Goal: Task Accomplishment & Management: Use online tool/utility

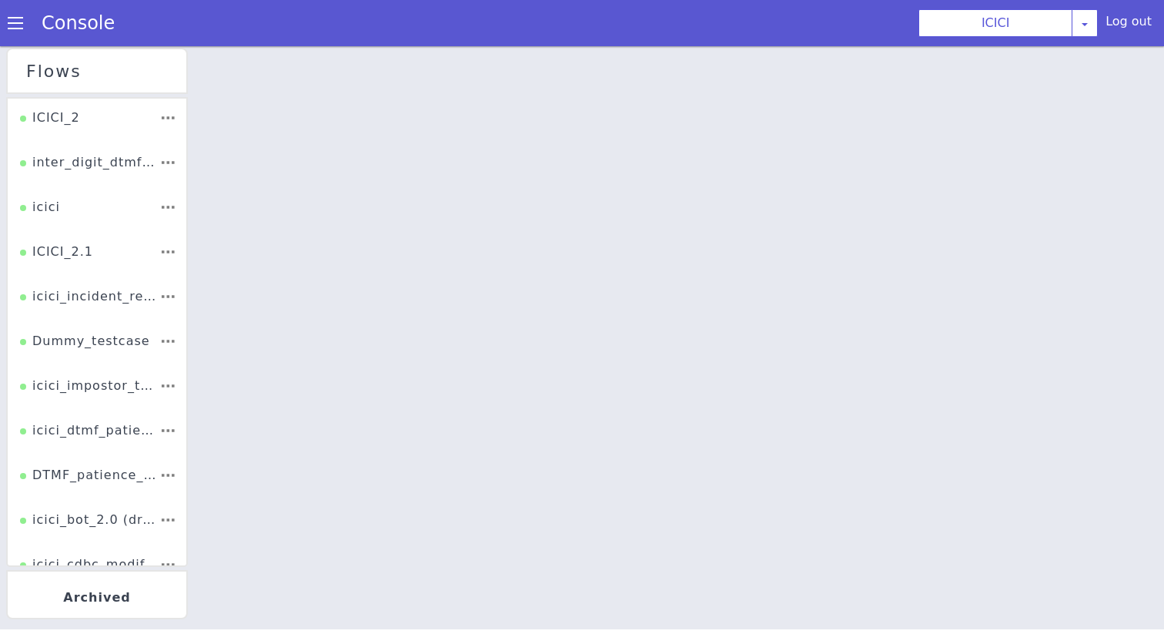
scroll to position [230, 0]
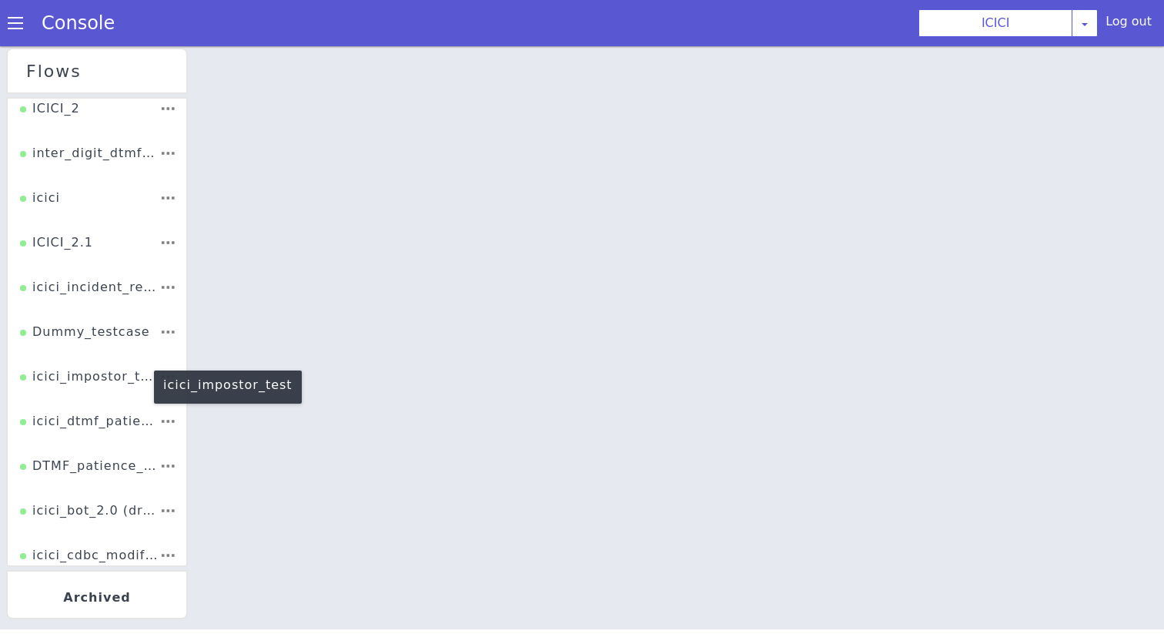
click at [84, 374] on div "icici_impostor_test" at bounding box center [89, 381] width 139 height 29
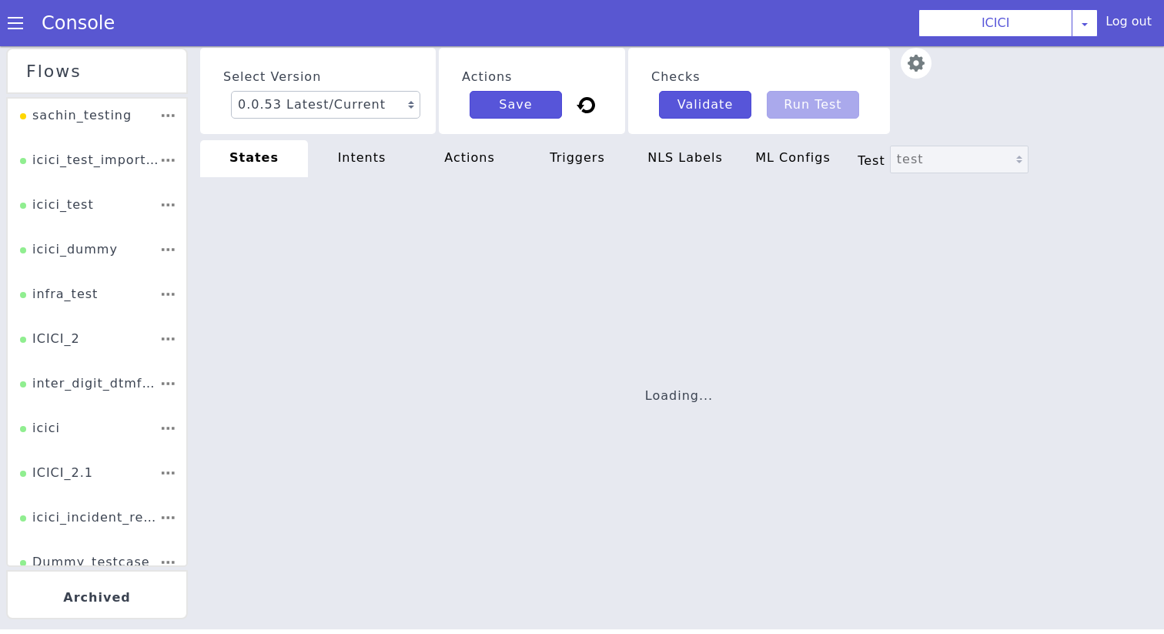
click at [27, 35] on div "Console" at bounding box center [70, 23] width 141 height 43
click at [11, 15] on span at bounding box center [15, 22] width 15 height 15
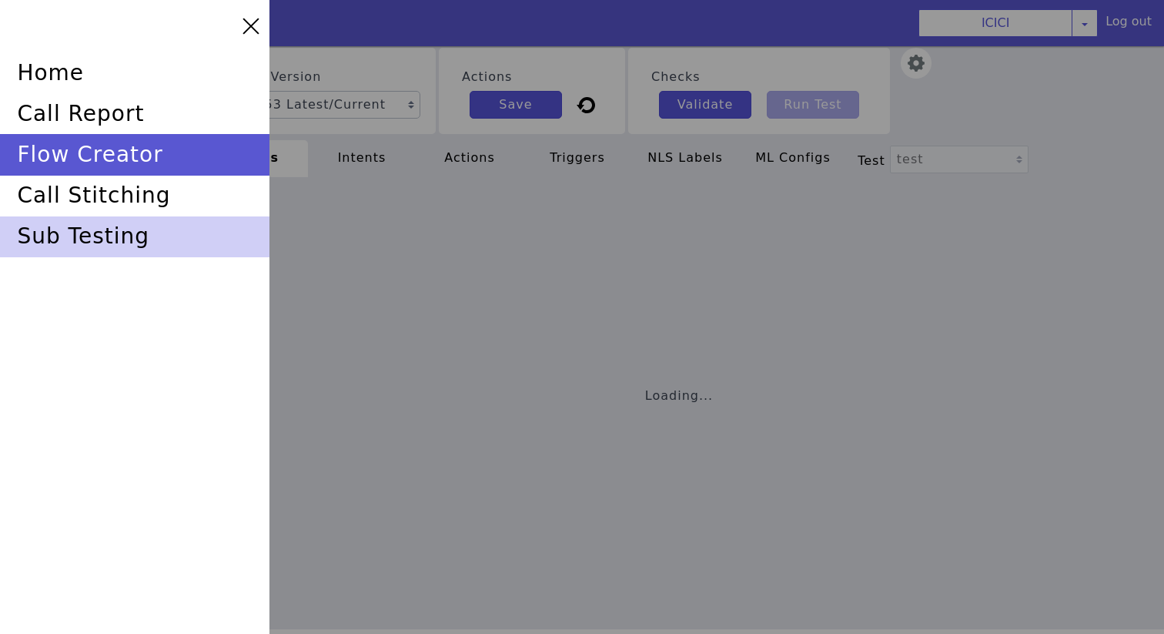
click at [74, 223] on div "sub testing" at bounding box center [134, 236] width 269 height 41
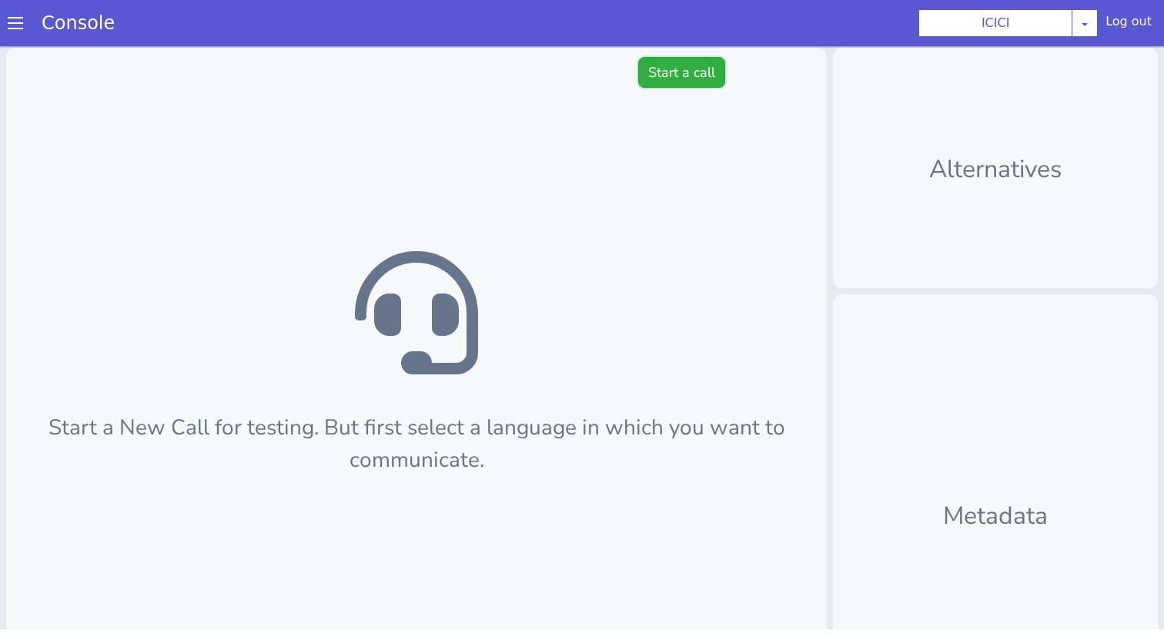
click at [702, 67] on button "Start a call" at bounding box center [681, 72] width 87 height 31
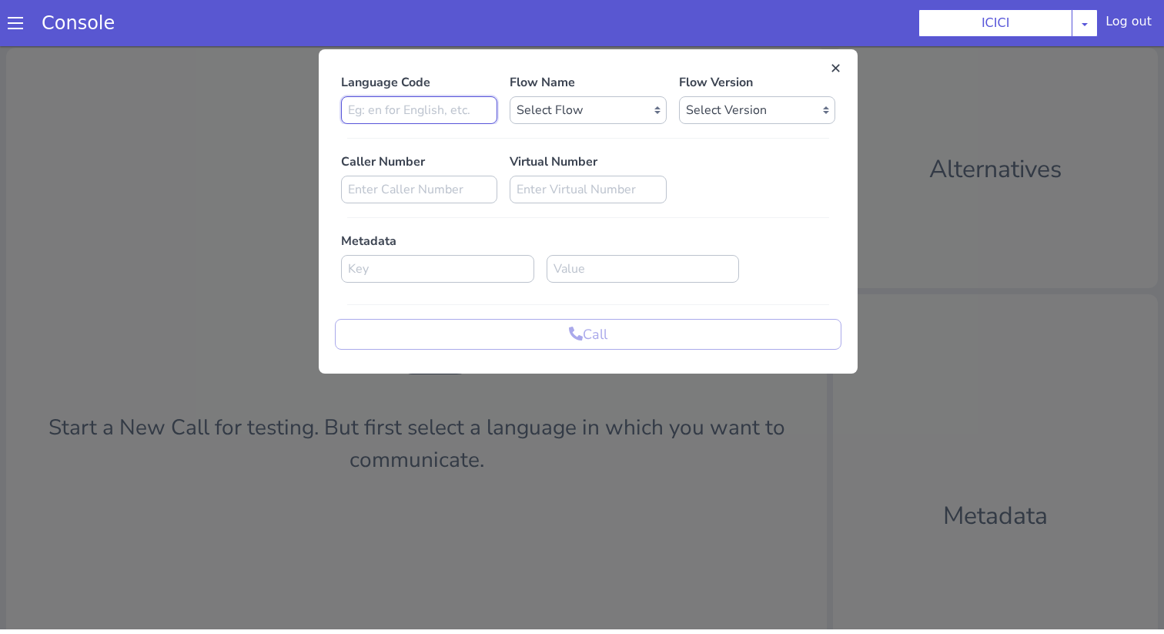
click at [433, 112] on input at bounding box center [419, 110] width 156 height 28
type input "en"
click at [594, 116] on select "Select Flow sachin_testing icici_test_import_1 icici_test icici_dummy infra_tes…" at bounding box center [588, 110] width 156 height 28
select select "b03a4faf-32c3-4c7e-b817-7f3662e43ade"
click at [510, 96] on select "Select Flow sachin_testing icici_test_import_1 icici_test icici_dummy infra_tes…" at bounding box center [588, 110] width 156 height 28
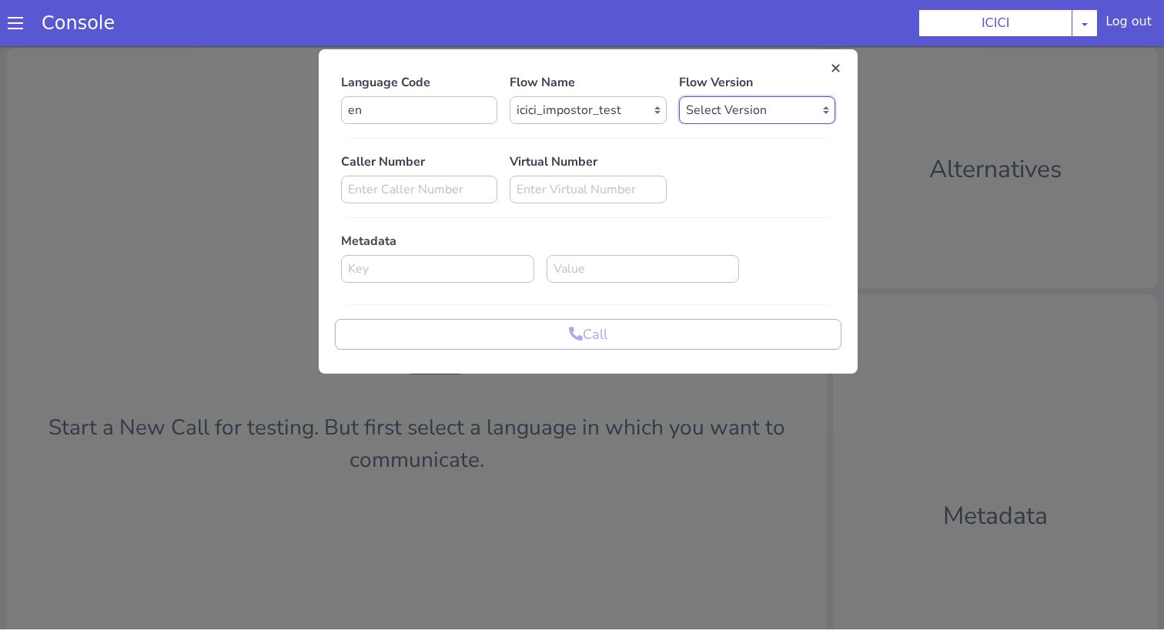
click at [685, 98] on select "Select Version 0.0.53 0.0.52 0.0.51 0.0.50 0.0.49 0.0.48 0.0.47 0.0.46 0.0.45 0…" at bounding box center [757, 110] width 156 height 28
select select "0.0.53"
click at [679, 96] on select "Select Version 0.0.53 0.0.52 0.0.51 0.0.50 0.0.49 0.0.48 0.0.47 0.0.46 0.0.45 0…" at bounding box center [757, 110] width 156 height 28
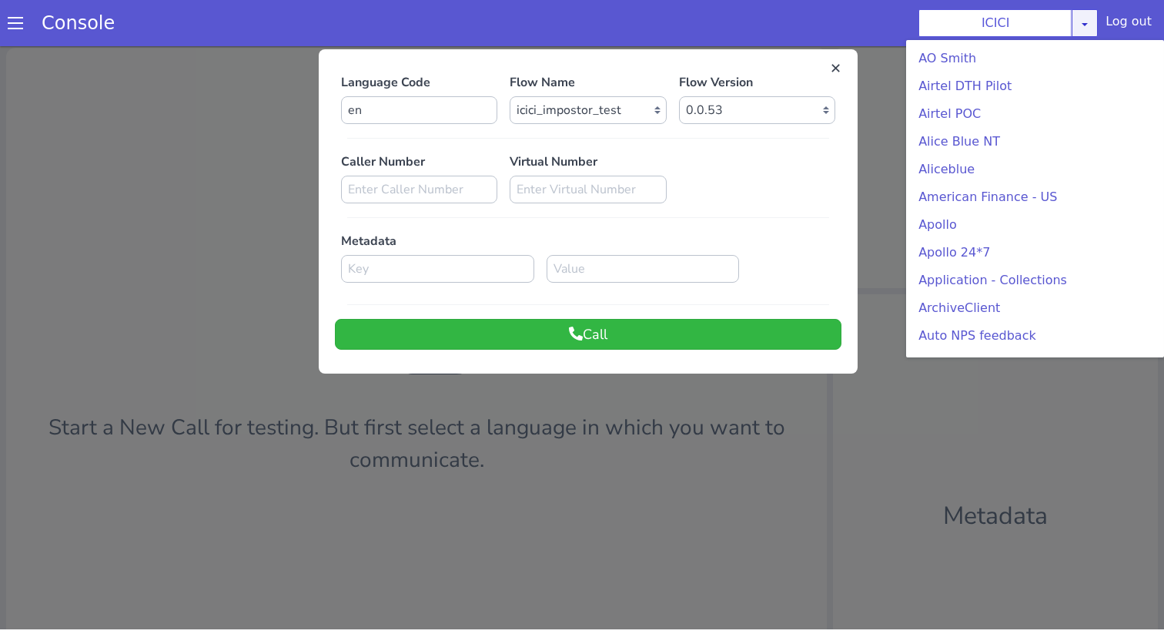
click at [1084, 25] on icon at bounding box center [1085, 24] width 12 height 12
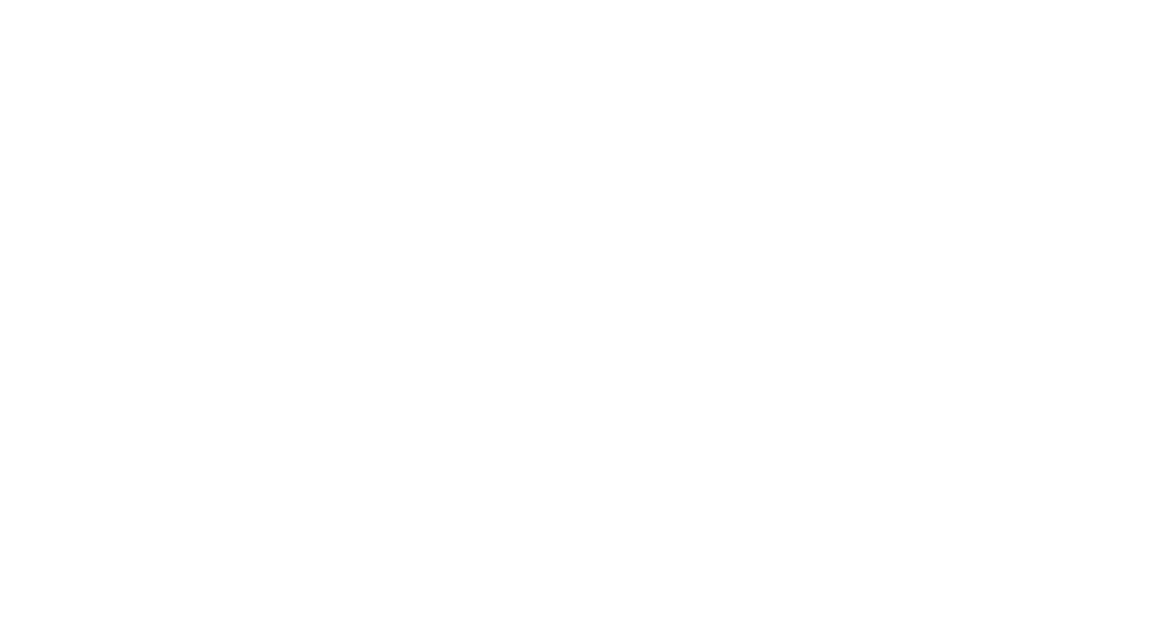
scroll to position [268, 0]
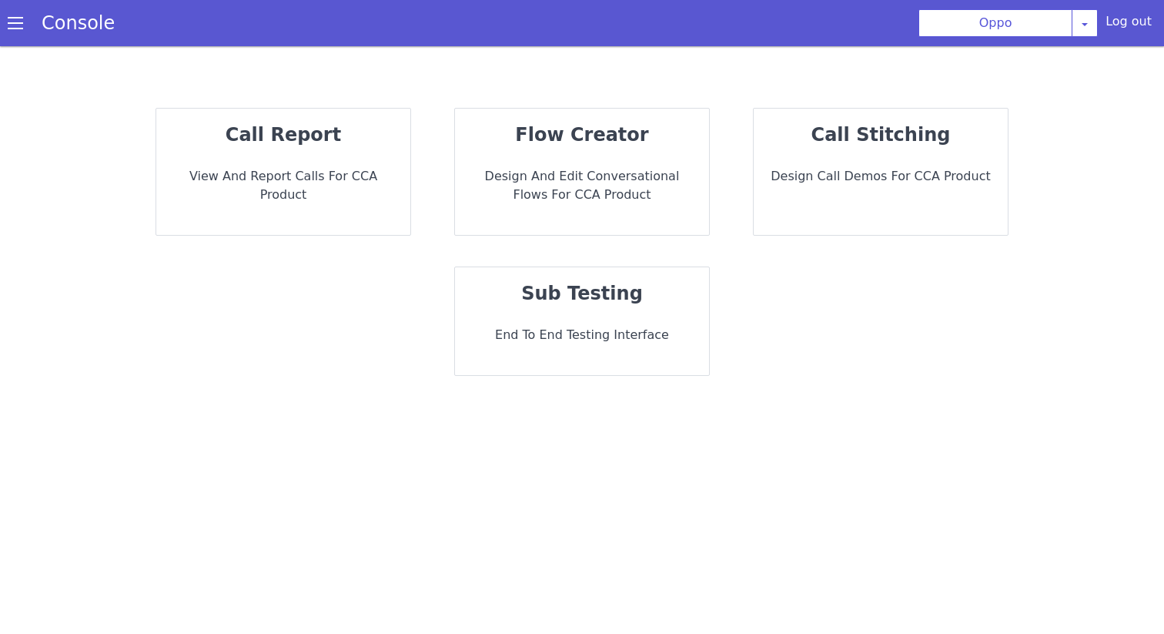
click at [508, 174] on p "Design and Edit Conversational flows for CCA Product" at bounding box center [581, 185] width 229 height 37
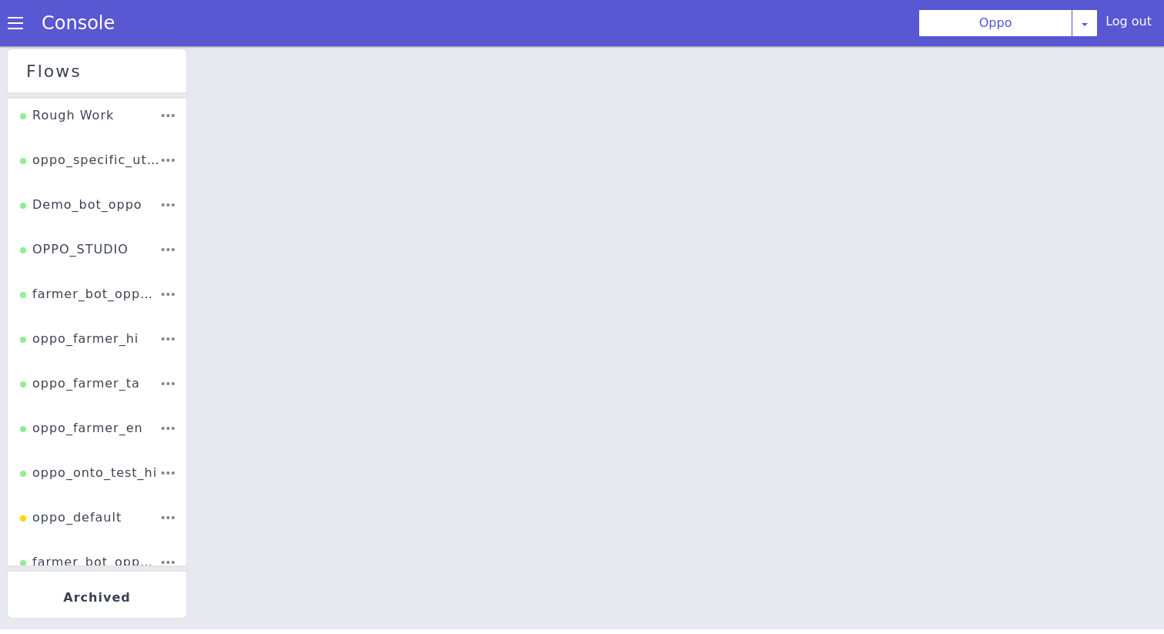
click at [7, 31] on div "Console" at bounding box center [70, 23] width 141 height 43
click at [16, 24] on span at bounding box center [15, 22] width 15 height 15
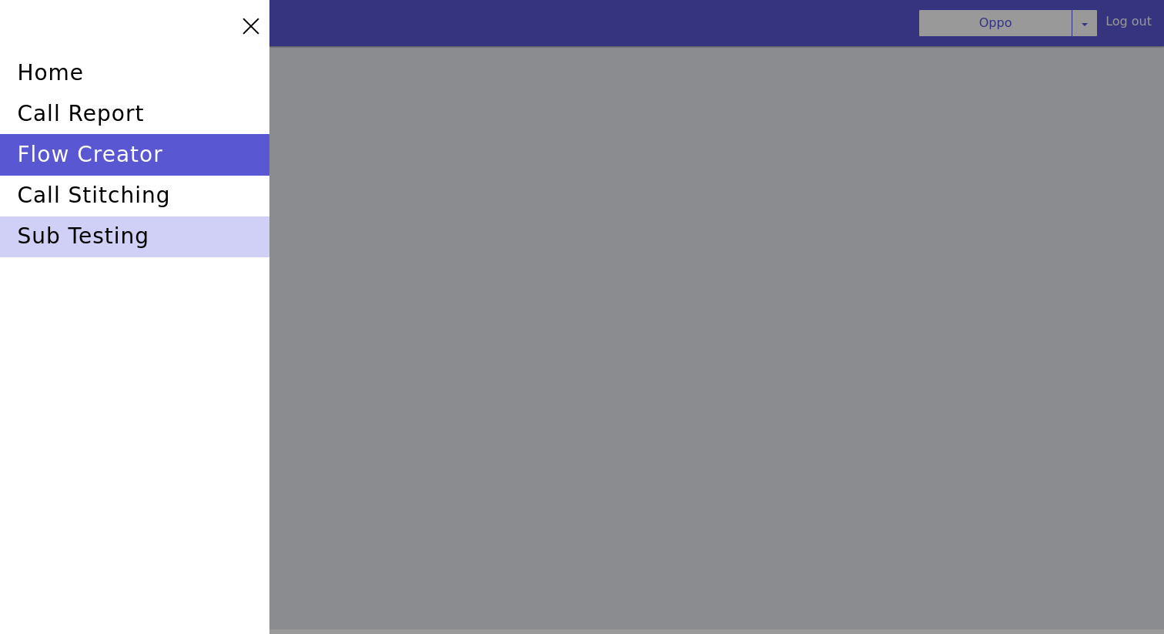
click at [75, 236] on div "sub testing" at bounding box center [134, 236] width 269 height 41
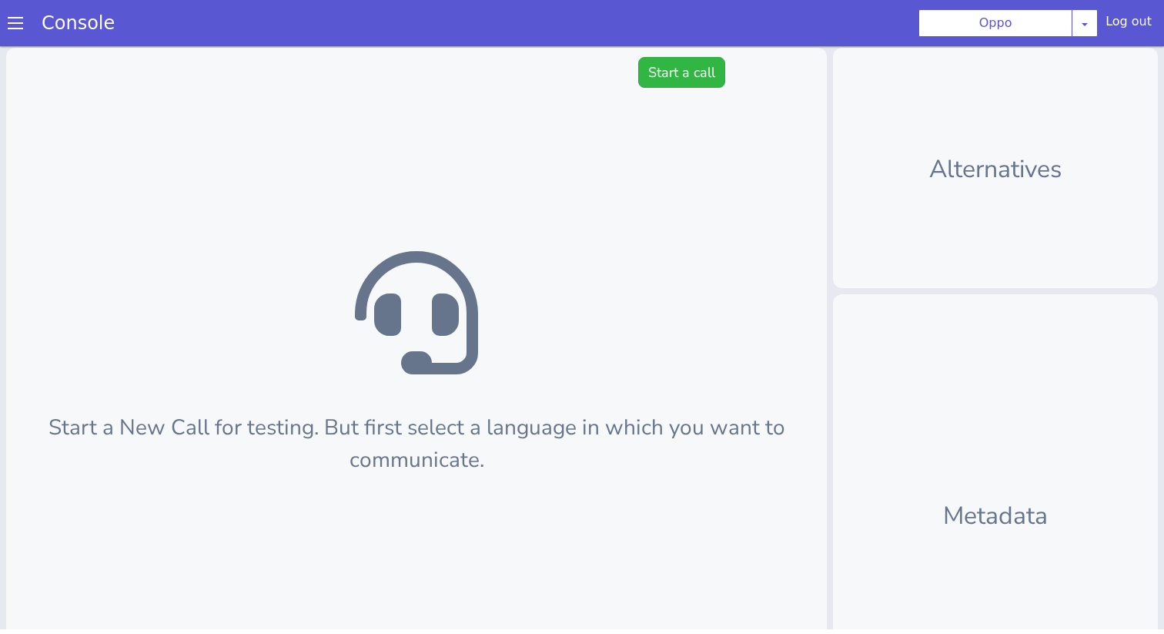
click at [607, 80] on div "Start a New Call for testing. But first select a language in which you want to …" at bounding box center [416, 414] width 821 height 733
click at [659, 80] on button "Start a call" at bounding box center [681, 72] width 87 height 31
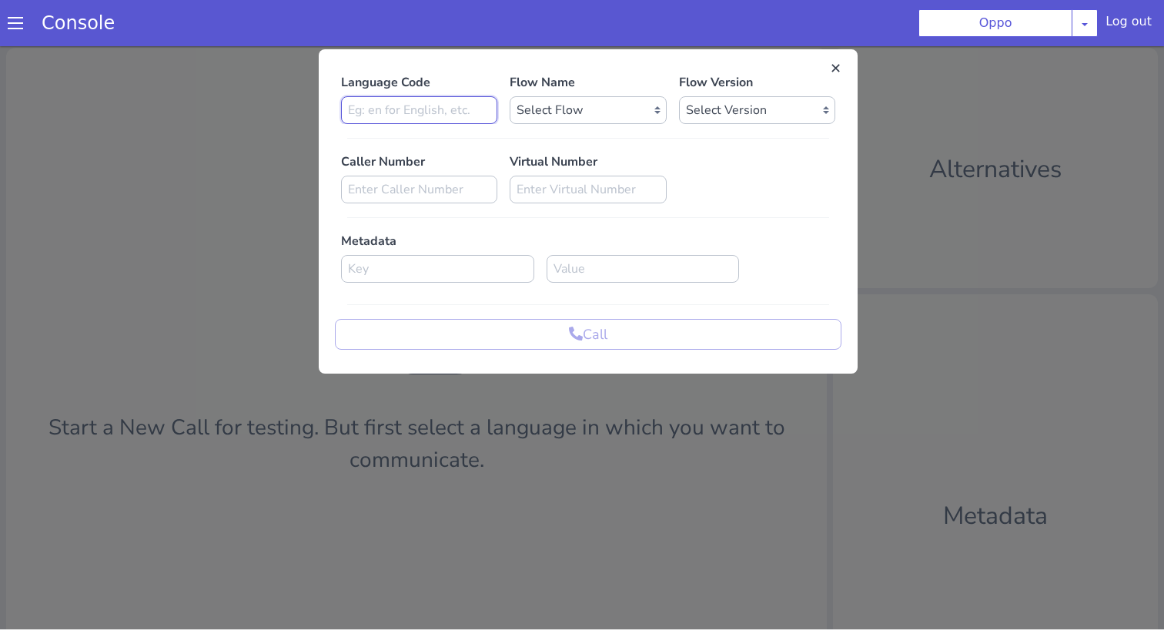
click at [413, 115] on input at bounding box center [419, 110] width 156 height 28
type input "en"
click at [575, 119] on select "Select Flow Rough Work oppo_specific_utterance_en Demo_bot_oppo OPPO_STUDIO far…" at bounding box center [588, 110] width 156 height 28
select select "6e4cb66f-1be5-4ce3-899d-84c396a79e95"
click at [510, 96] on select "Select Flow Rough Work oppo_specific_utterance_en Demo_bot_oppo OPPO_STUDIO far…" at bounding box center [588, 110] width 156 height 28
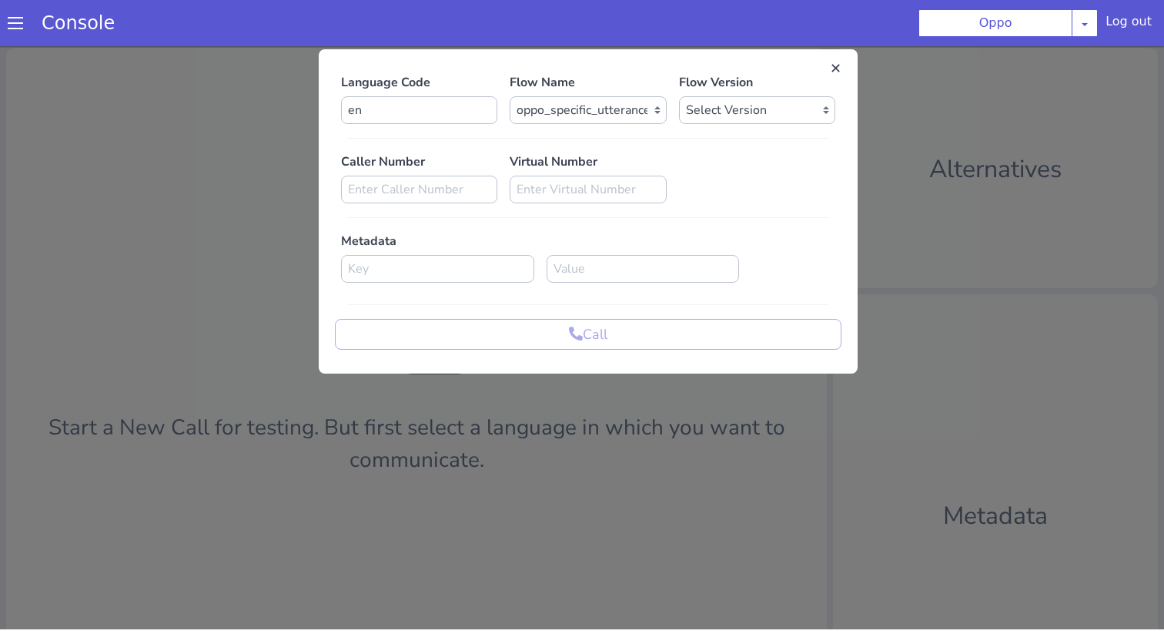
click at [736, 94] on div "Flow Version Select Version 1.0.69 1.0.68 1.0.67 1.0.66 1.0.65 1.0.64 1.0.63 1.…" at bounding box center [757, 98] width 169 height 51
click at [738, 102] on select "Select Version 1.0.69 1.0.68 1.0.67 1.0.66 1.0.65 1.0.64 1.0.63 1.0.62 1.0.61 1…" at bounding box center [757, 110] width 156 height 28
select select "1.0.69"
click at [679, 96] on select "Select Version 1.0.69 1.0.68 1.0.67 1.0.66 1.0.65 1.0.64 1.0.63 1.0.62 1.0.61 1…" at bounding box center [757, 110] width 156 height 28
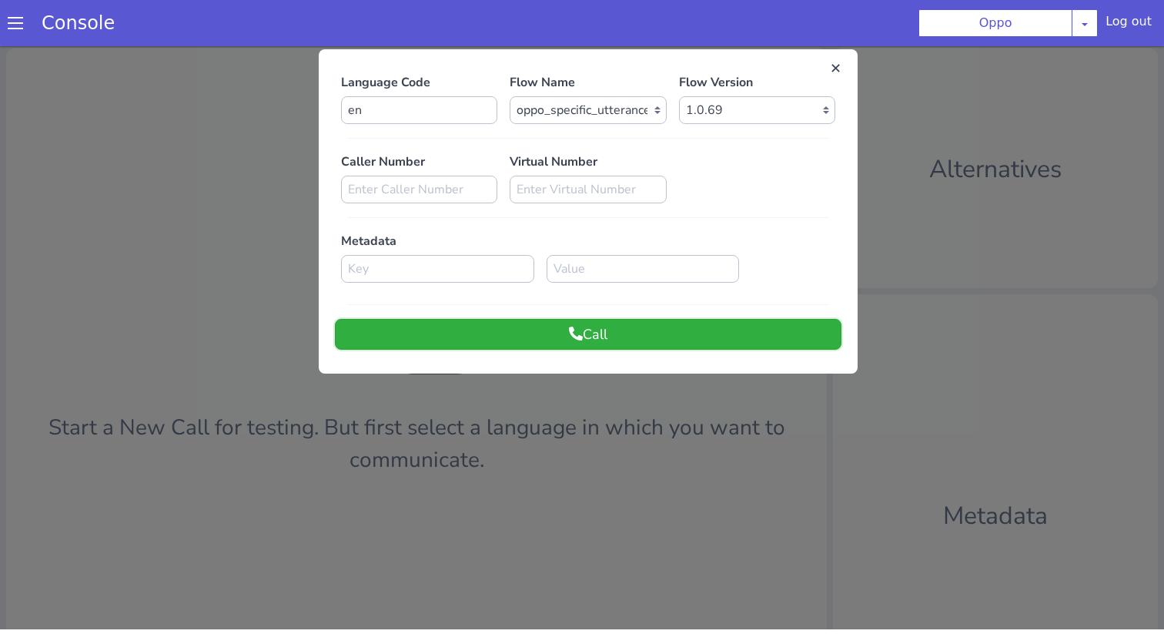
click at [694, 336] on button "Call" at bounding box center [588, 334] width 507 height 31
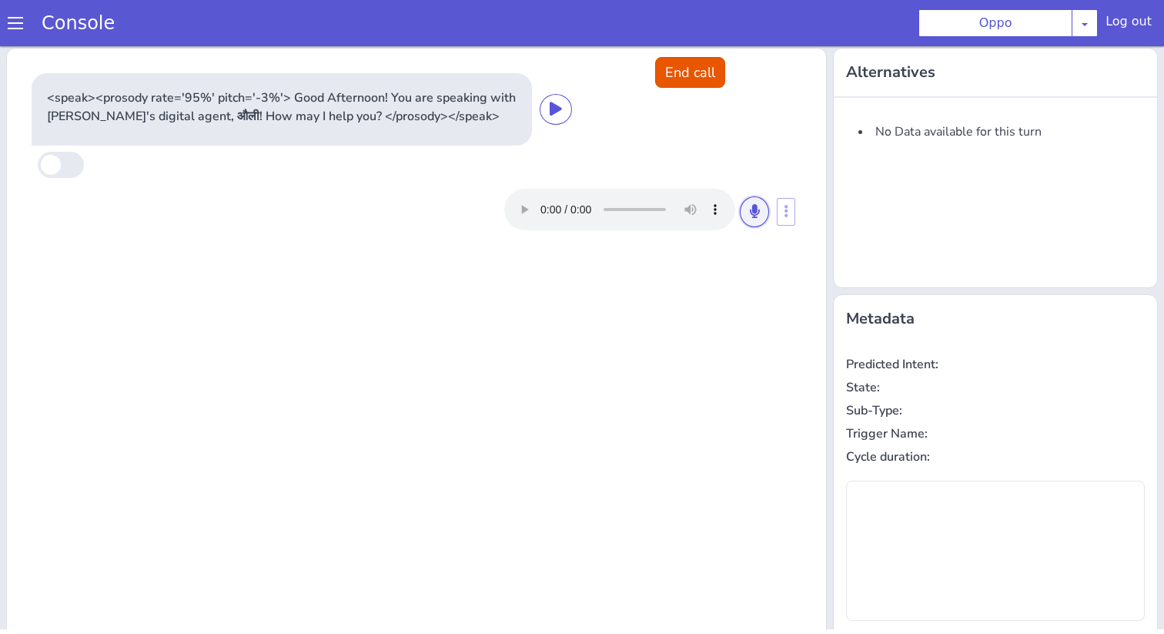
click at [748, 219] on button at bounding box center [754, 211] width 29 height 31
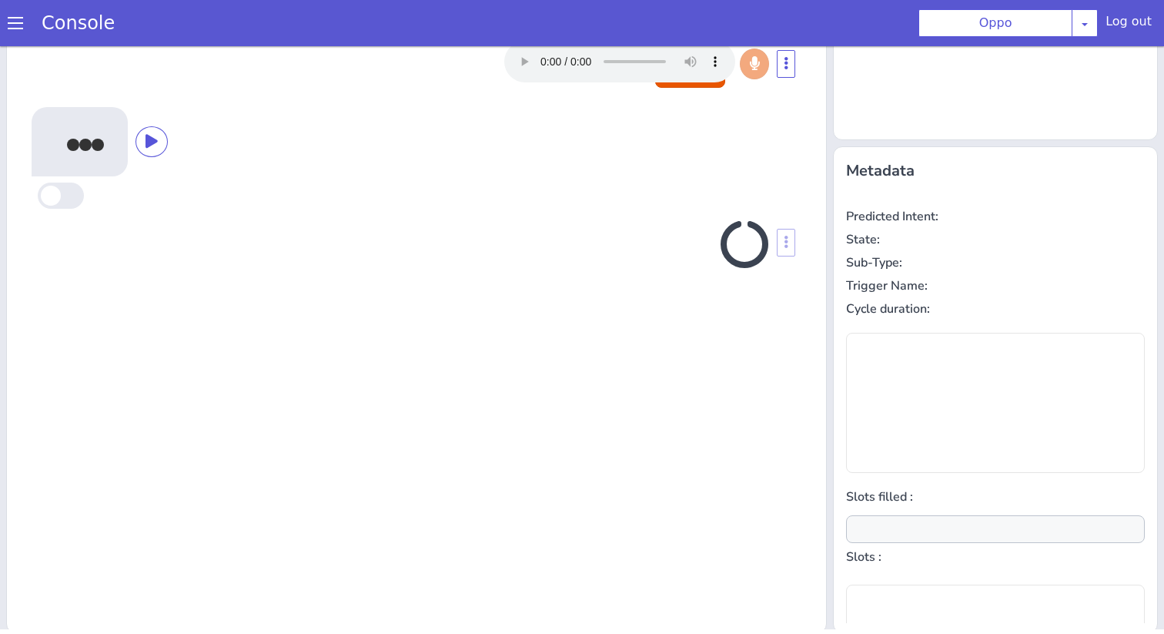
scroll to position [152, 0]
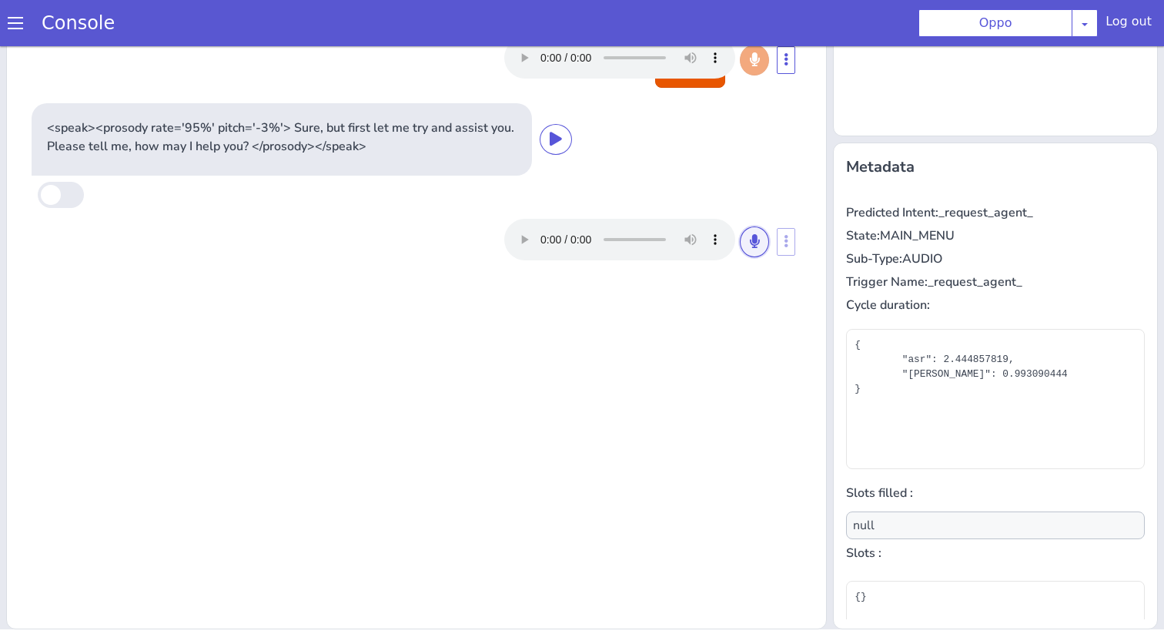
click at [765, 235] on button at bounding box center [754, 241] width 29 height 31
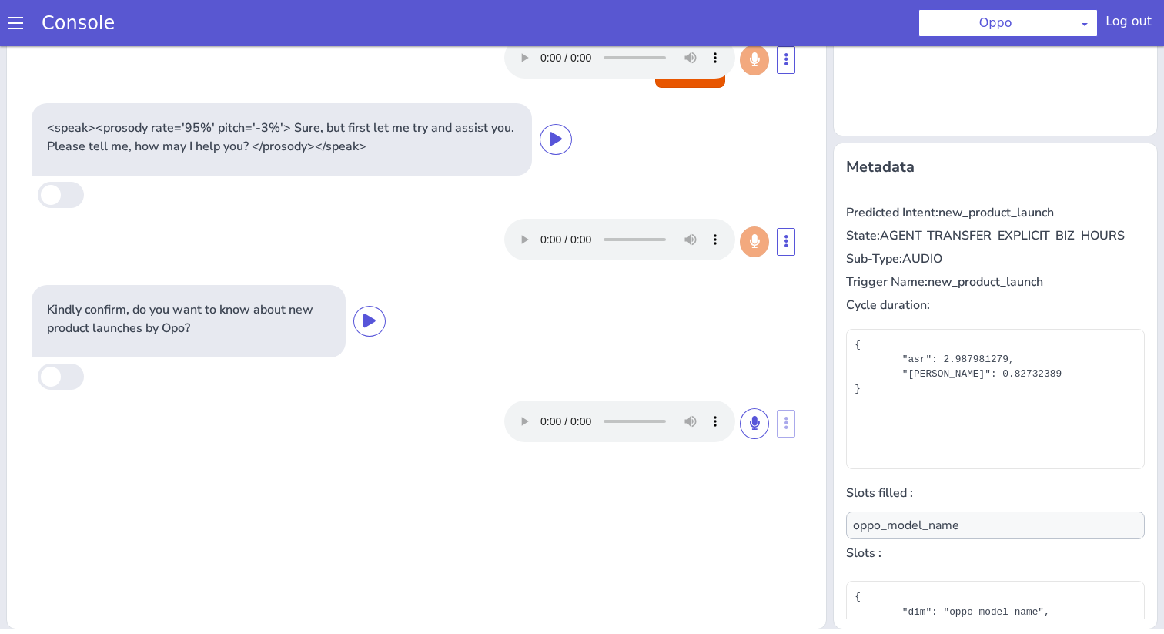
click at [760, 441] on div at bounding box center [636, 421] width 265 height 42
click at [760, 426] on button at bounding box center [754, 423] width 29 height 31
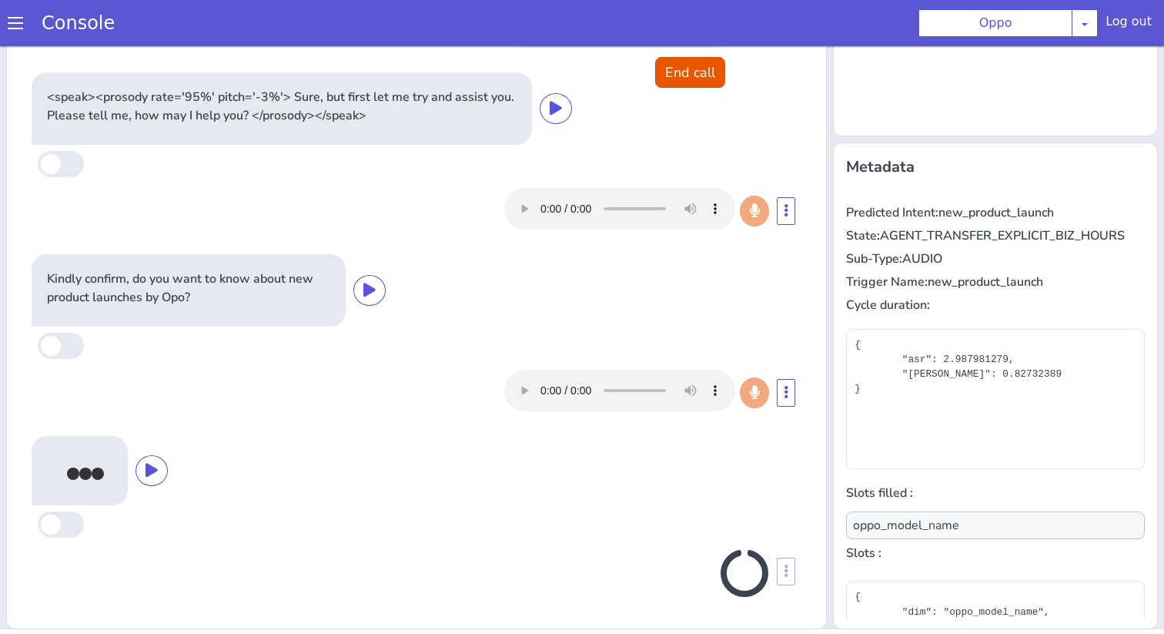
scroll to position [26, 0]
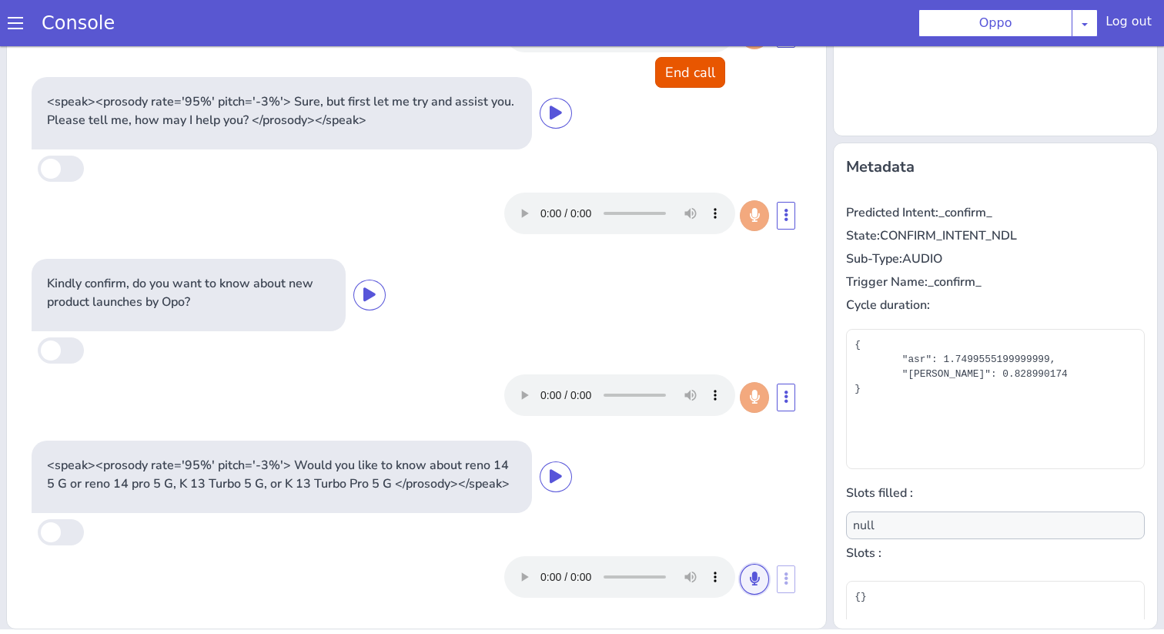
click at [760, 571] on button at bounding box center [754, 579] width 29 height 31
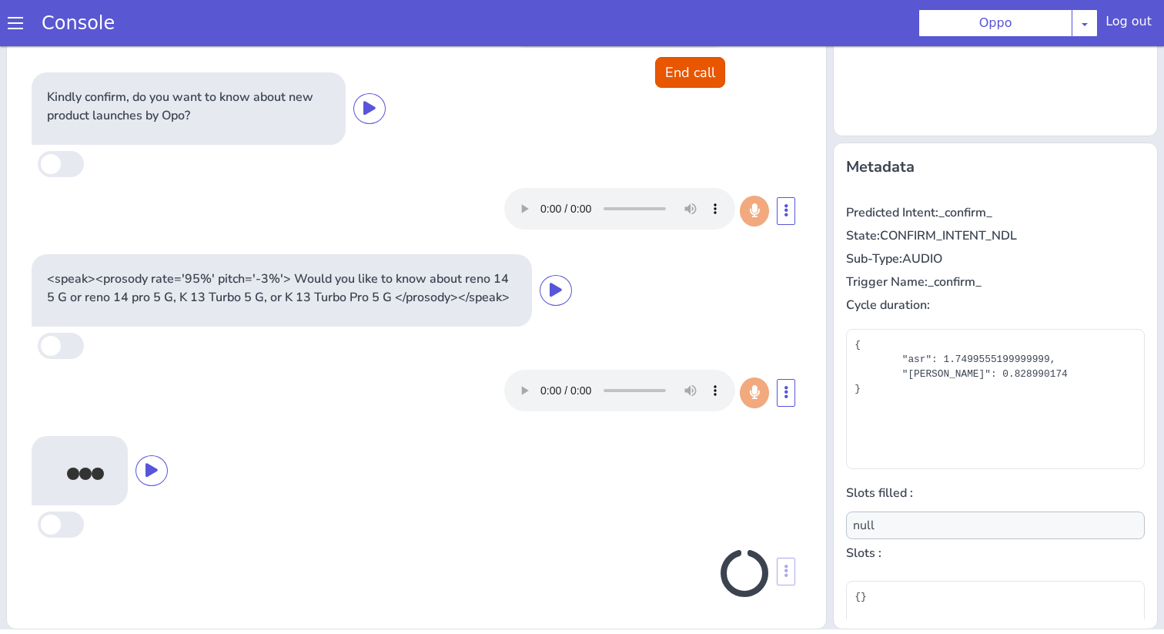
scroll to position [208, 0]
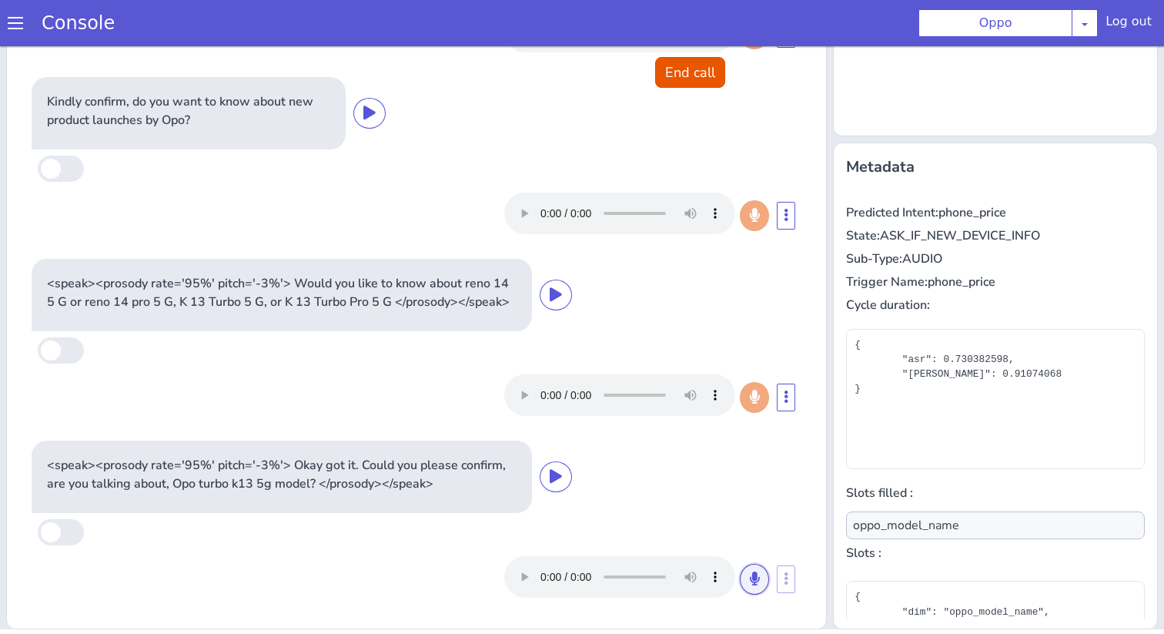
click at [758, 587] on button at bounding box center [754, 579] width 29 height 31
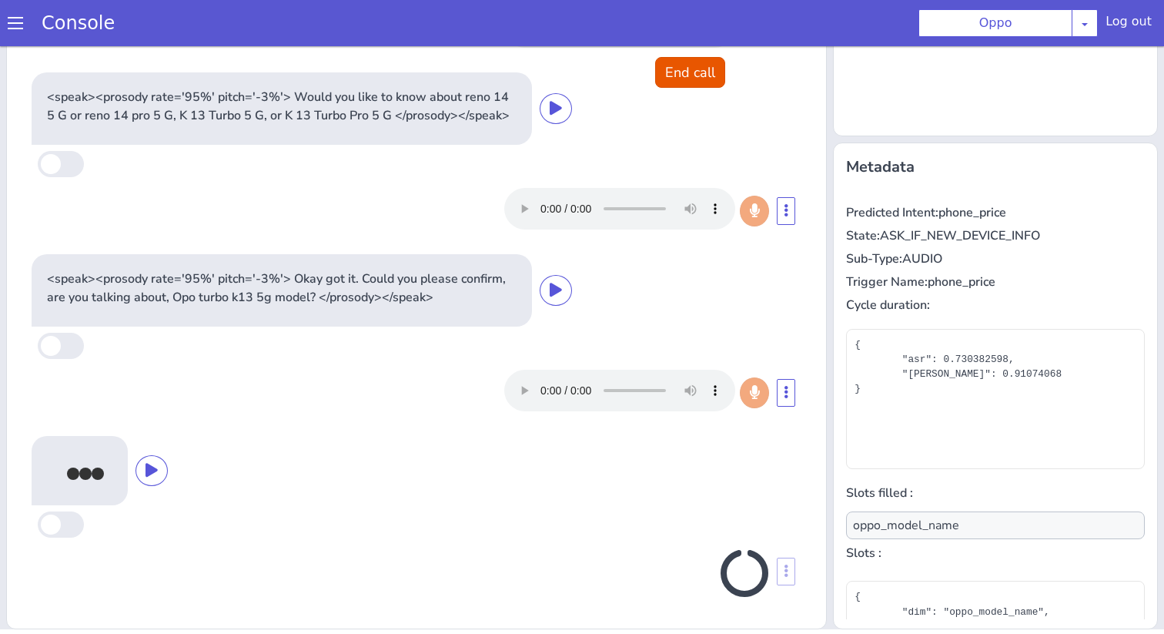
scroll to position [390, 0]
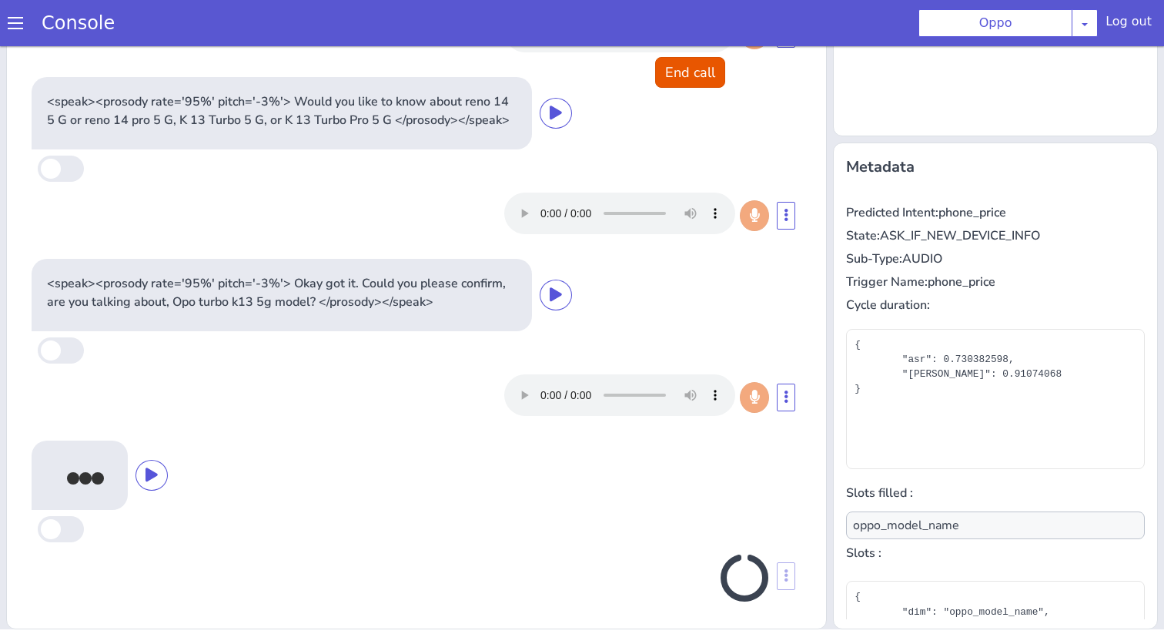
type input "null"
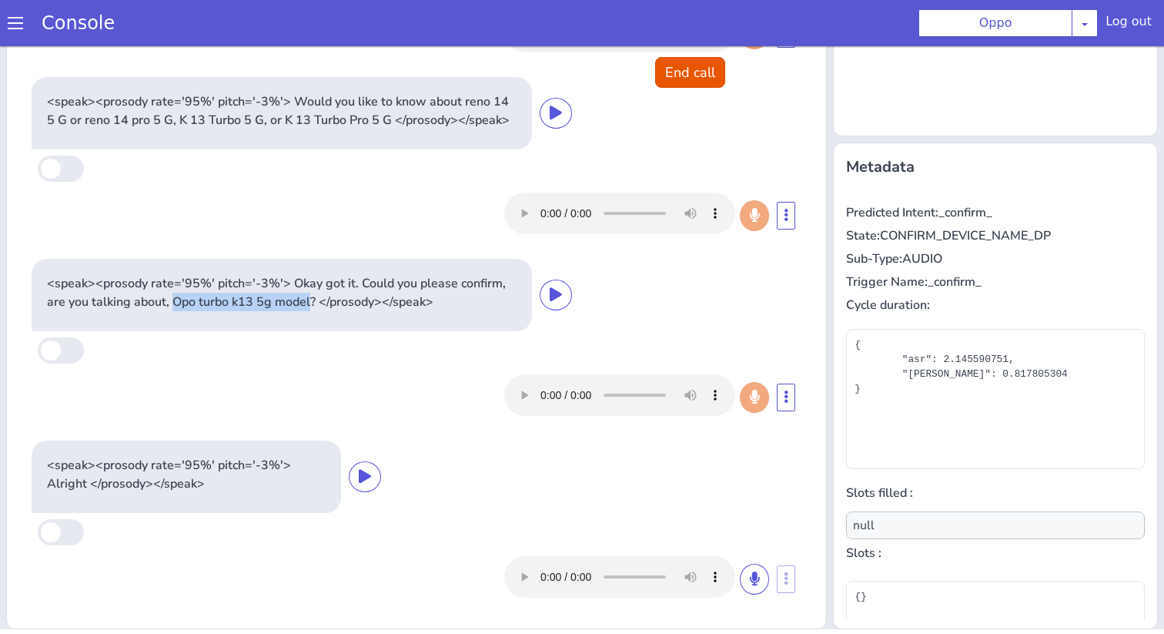
drag, startPoint x: 313, startPoint y: 303, endPoint x: 174, endPoint y: 302, distance: 138.6
click at [174, 302] on p "<speak><prosody rate='95%' pitch='-3%'> Okay got it. Could you please confirm, …" at bounding box center [282, 292] width 470 height 37
copy p "Opo turbo k13 5g model"
click at [688, 80] on button "End call" at bounding box center [690, 72] width 70 height 31
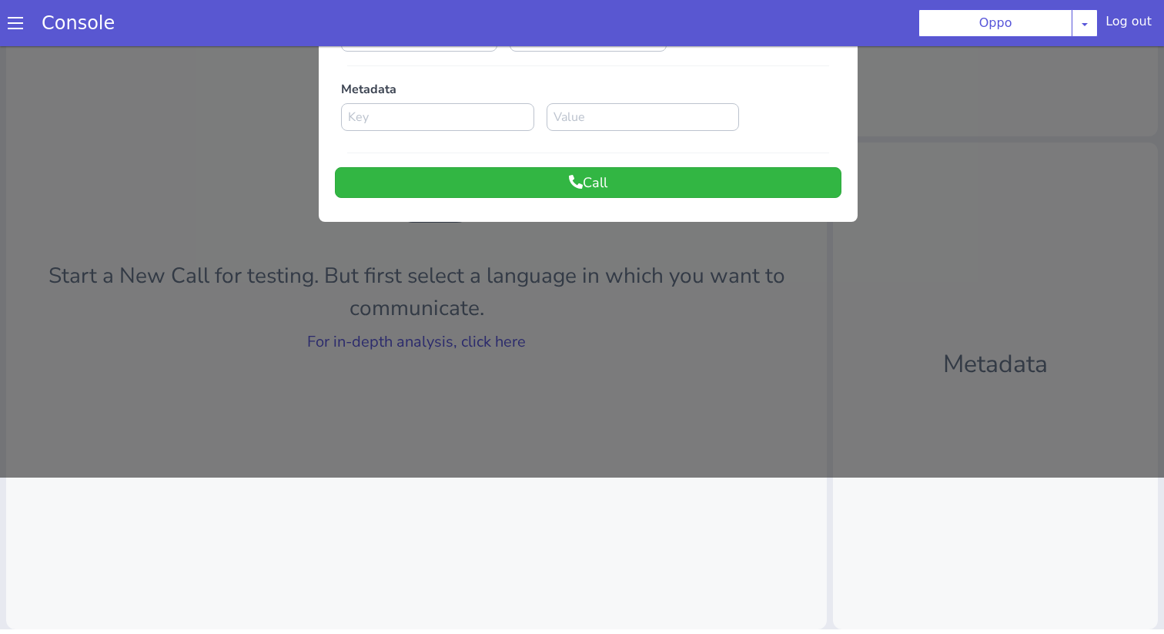
click at [488, 341] on div at bounding box center [582, 183] width 1164 height 587
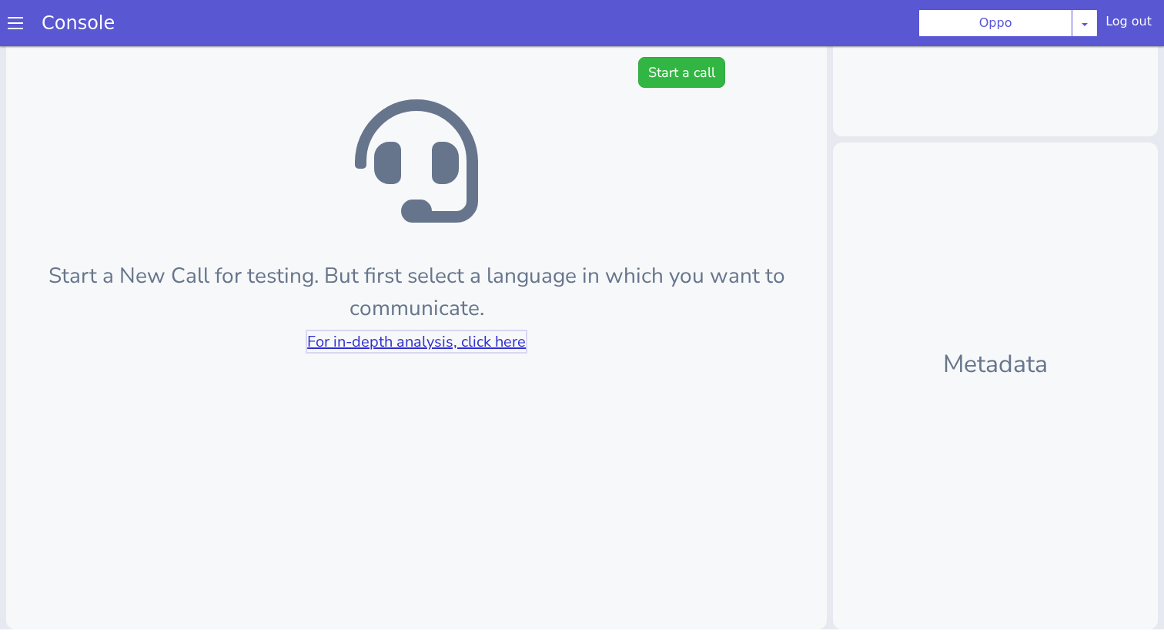
click at [488, 341] on link "For in-depth analysis, click here" at bounding box center [416, 341] width 219 height 21
click at [709, 65] on button "Start a call" at bounding box center [681, 72] width 87 height 31
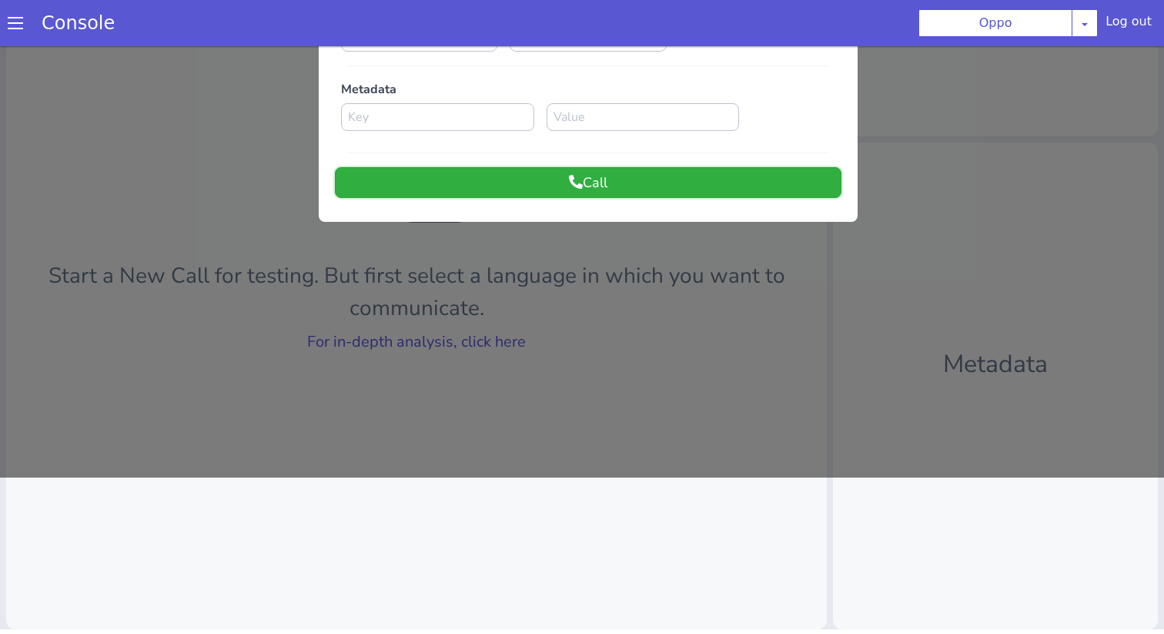
click at [661, 178] on button "Call" at bounding box center [588, 182] width 507 height 31
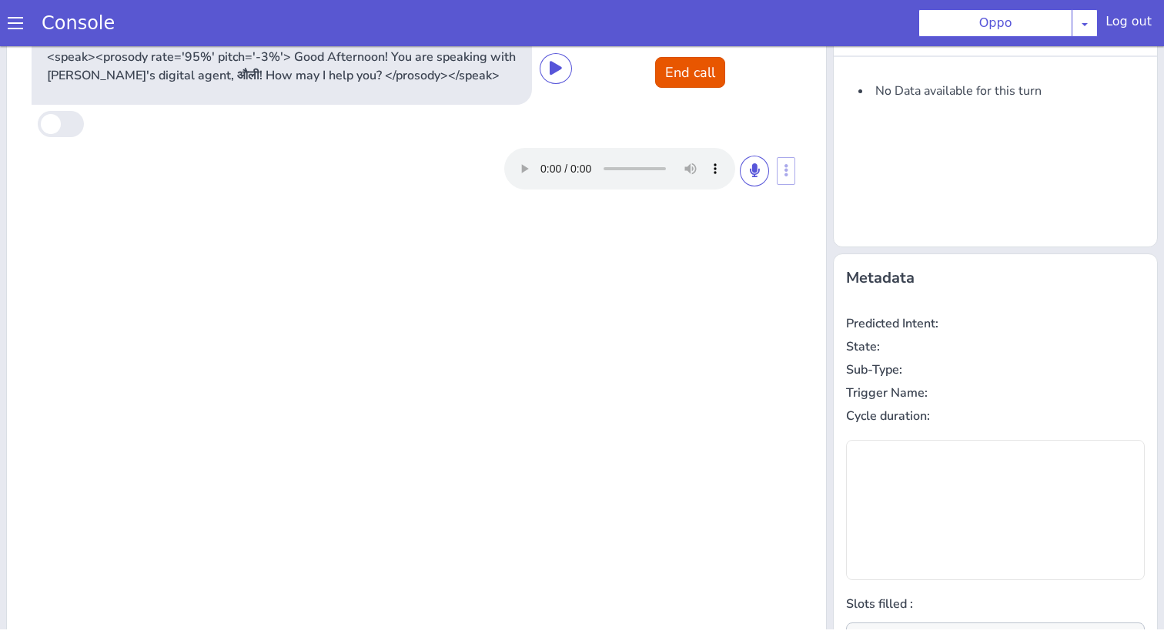
scroll to position [0, 0]
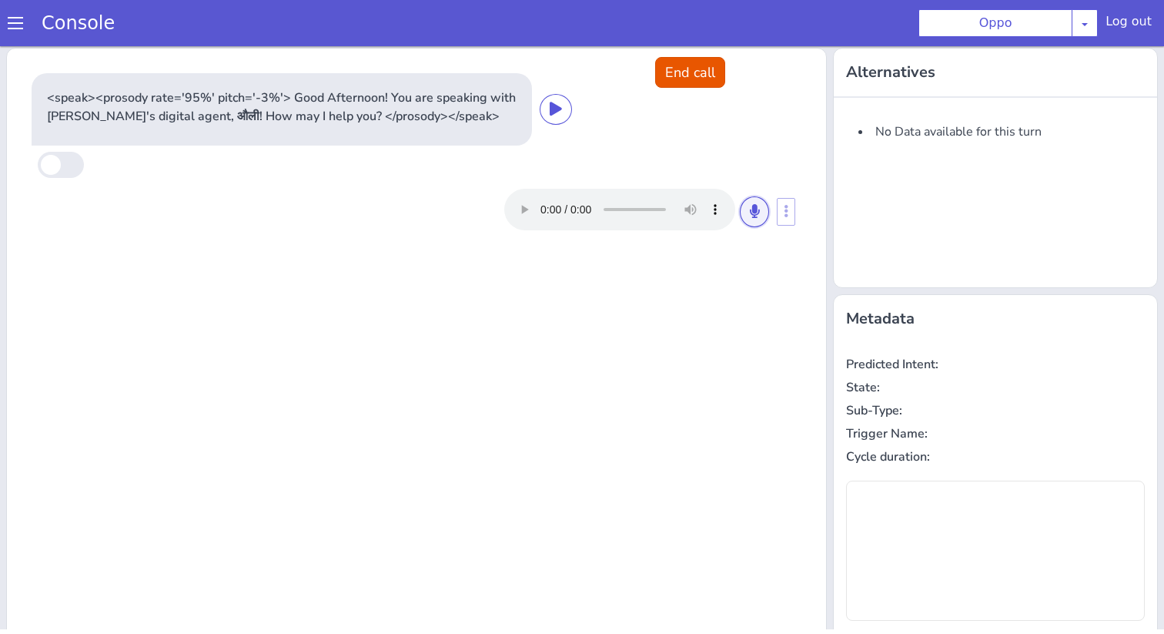
click at [759, 221] on button at bounding box center [754, 211] width 29 height 31
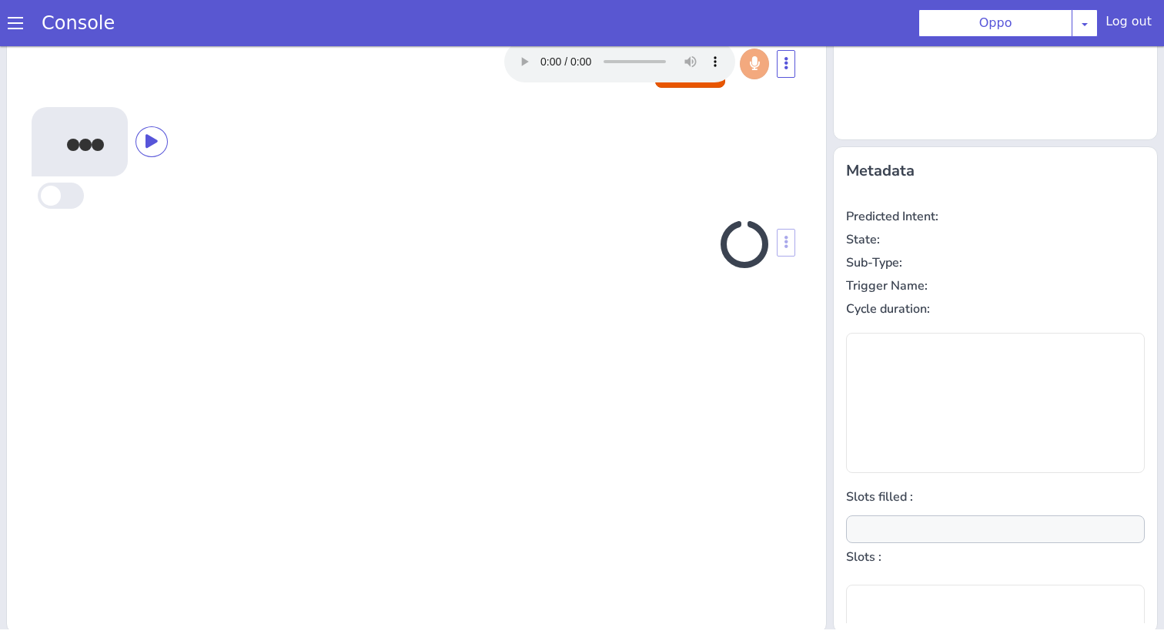
scroll to position [152, 0]
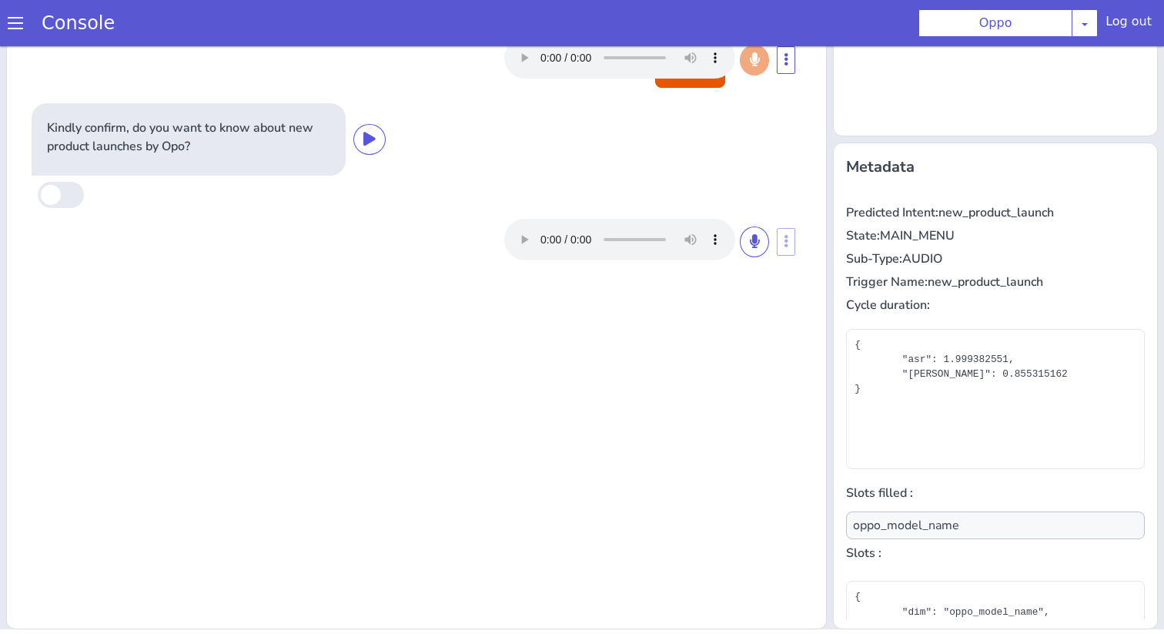
click at [738, 241] on div at bounding box center [636, 240] width 265 height 42
click at [743, 241] on button at bounding box center [754, 241] width 29 height 31
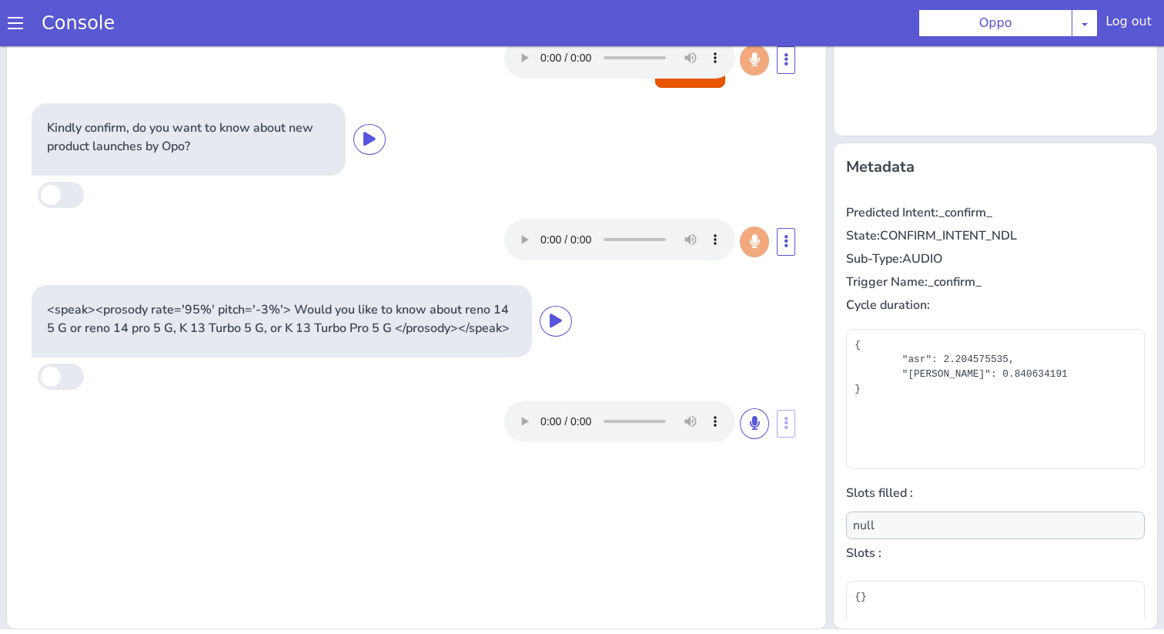
click at [765, 437] on div at bounding box center [636, 421] width 265 height 42
click at [761, 429] on button at bounding box center [754, 423] width 29 height 31
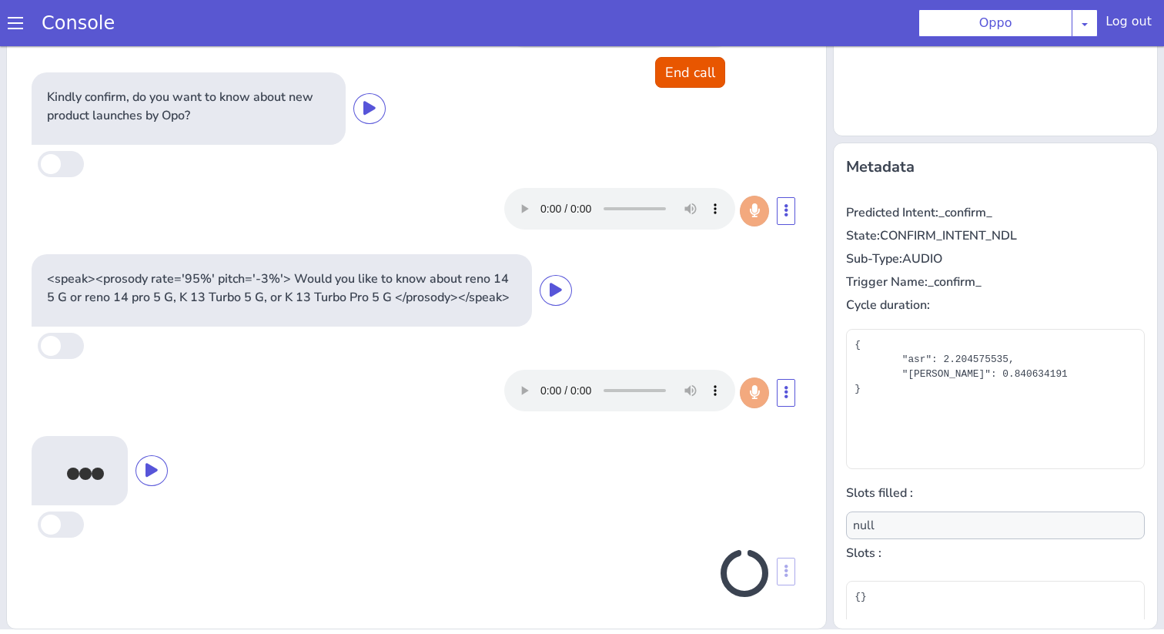
scroll to position [26, 0]
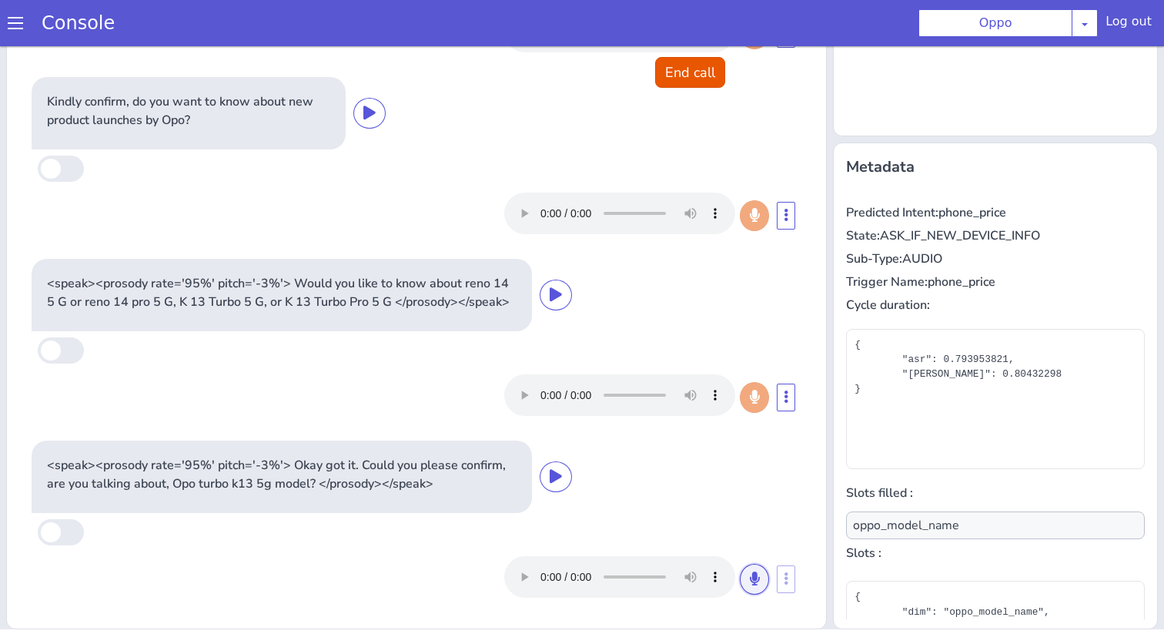
click at [756, 577] on icon at bounding box center [754, 578] width 9 height 14
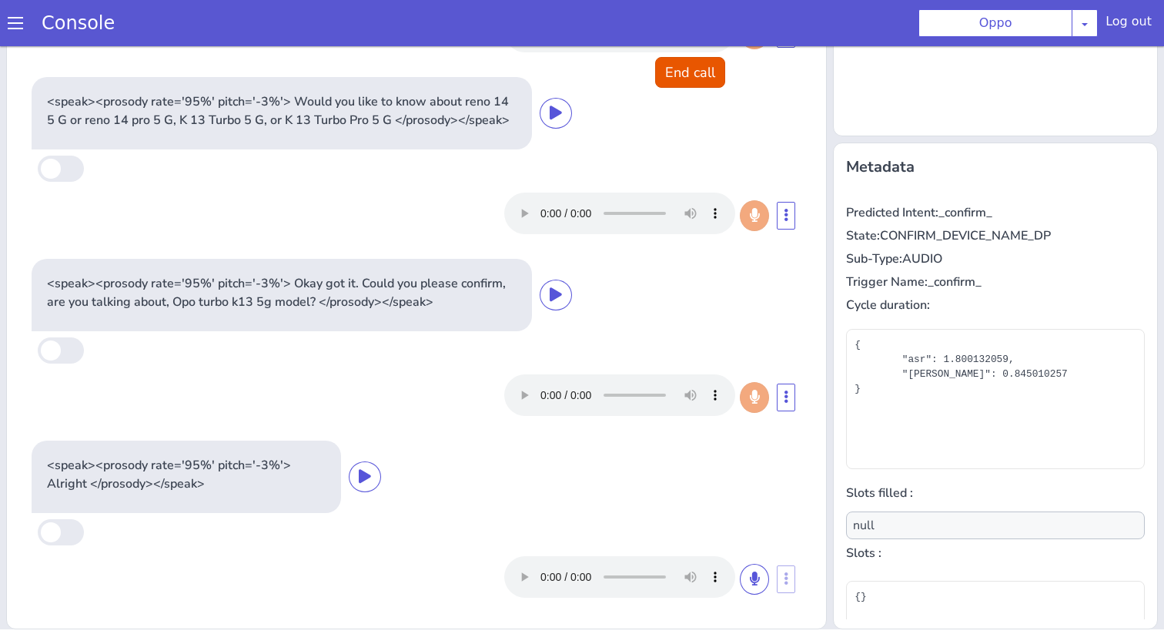
scroll to position [139, 0]
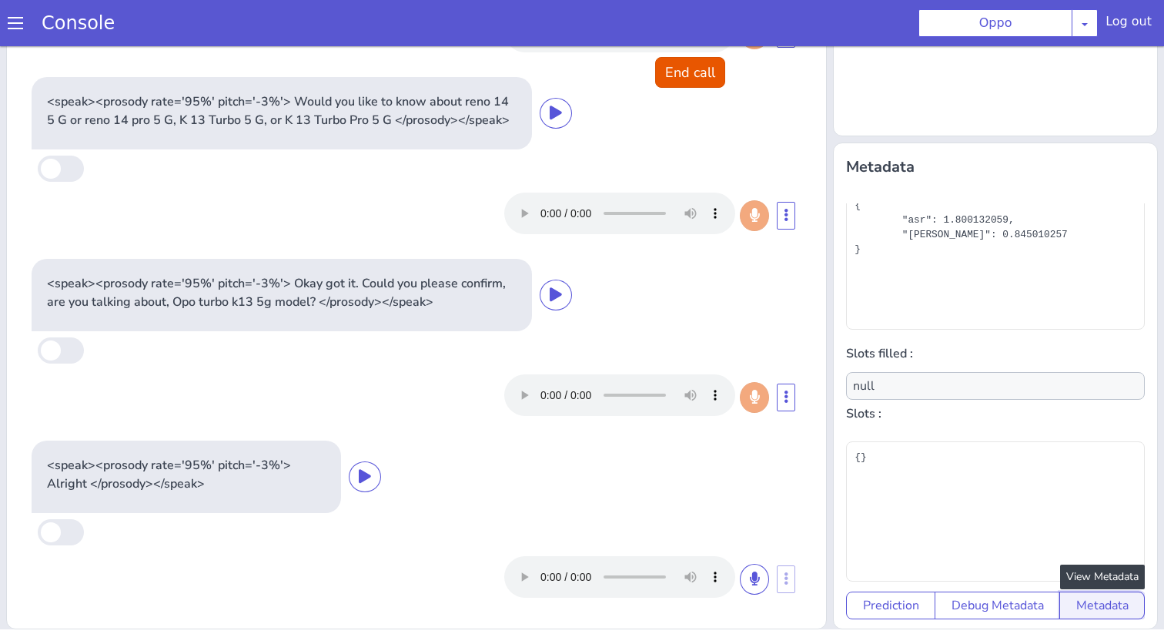
click at [1094, 601] on button "Metadata" at bounding box center [1101, 605] width 85 height 28
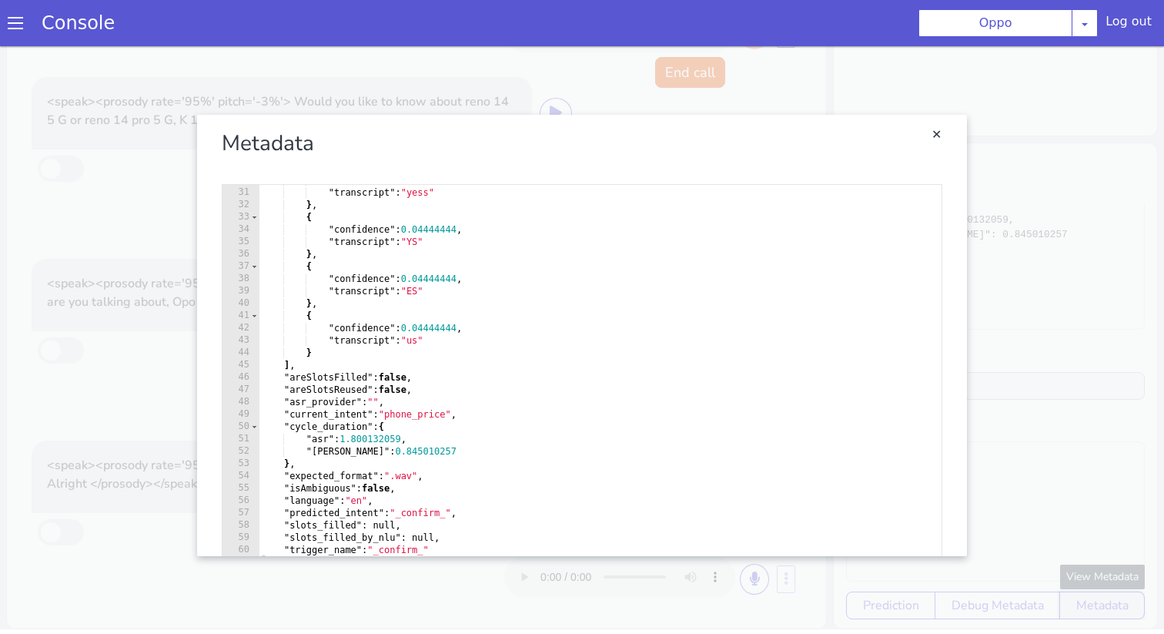
scroll to position [25, 0]
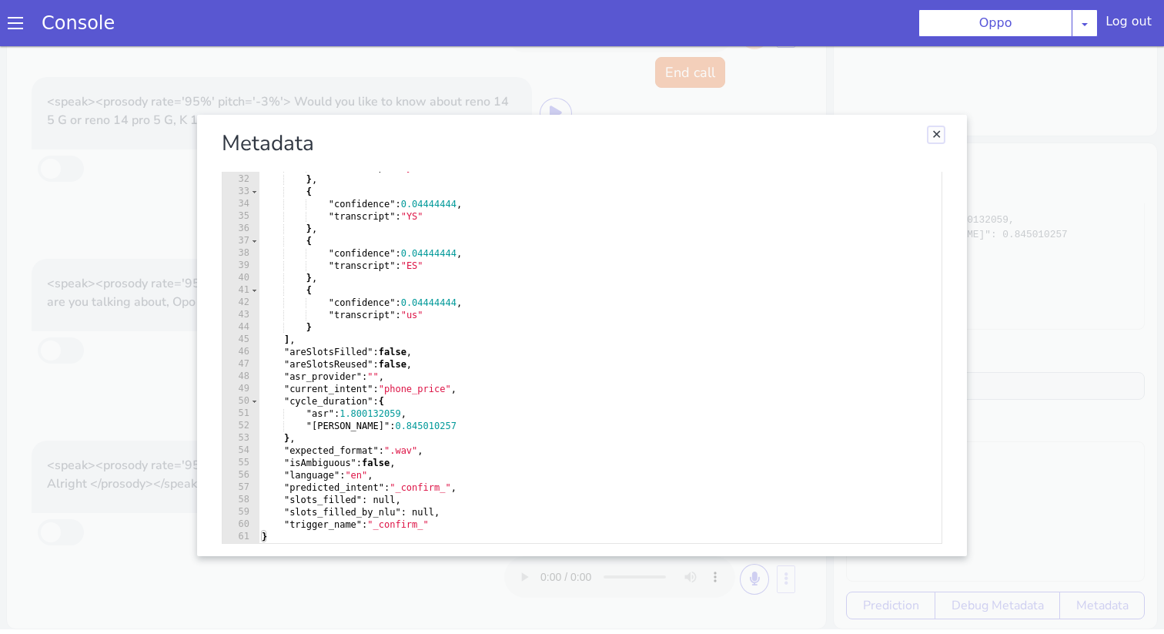
click at [935, 129] on link "Close" at bounding box center [936, 134] width 15 height 15
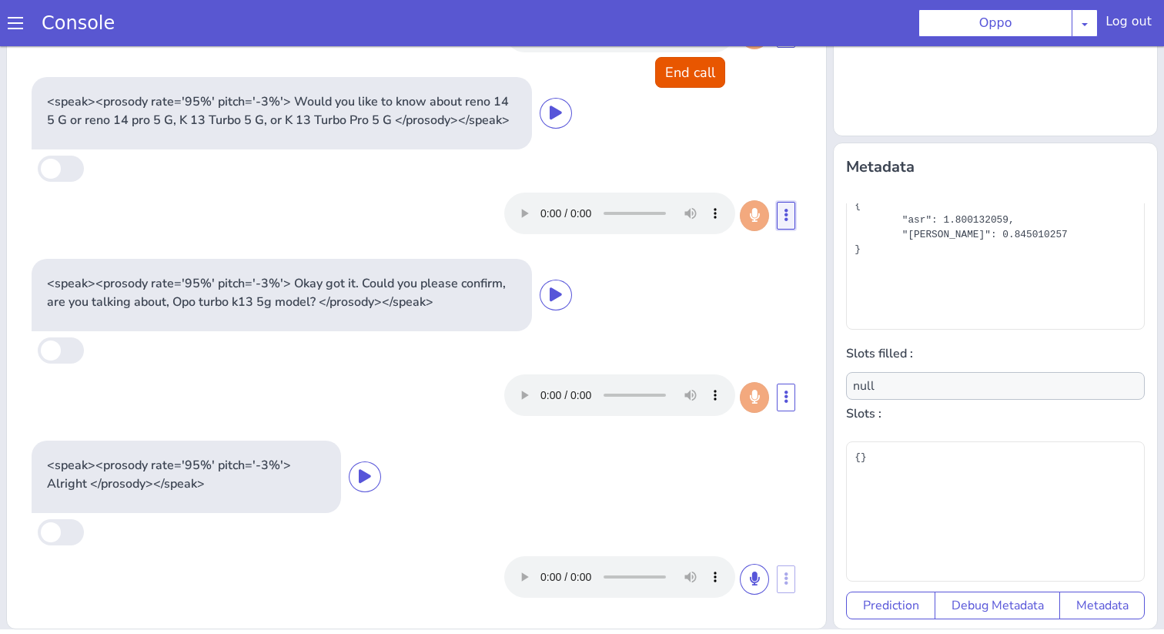
click at [788, 217] on button at bounding box center [786, 216] width 18 height 28
type input "oppo_model_name"
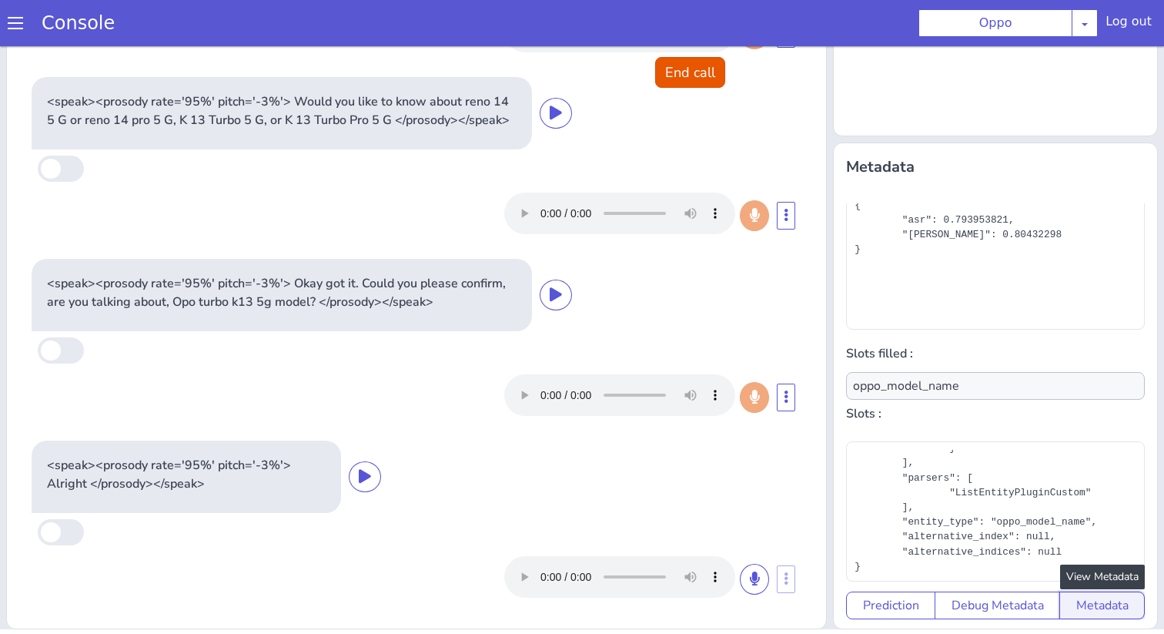
click at [1096, 609] on button "Metadata" at bounding box center [1101, 605] width 85 height 28
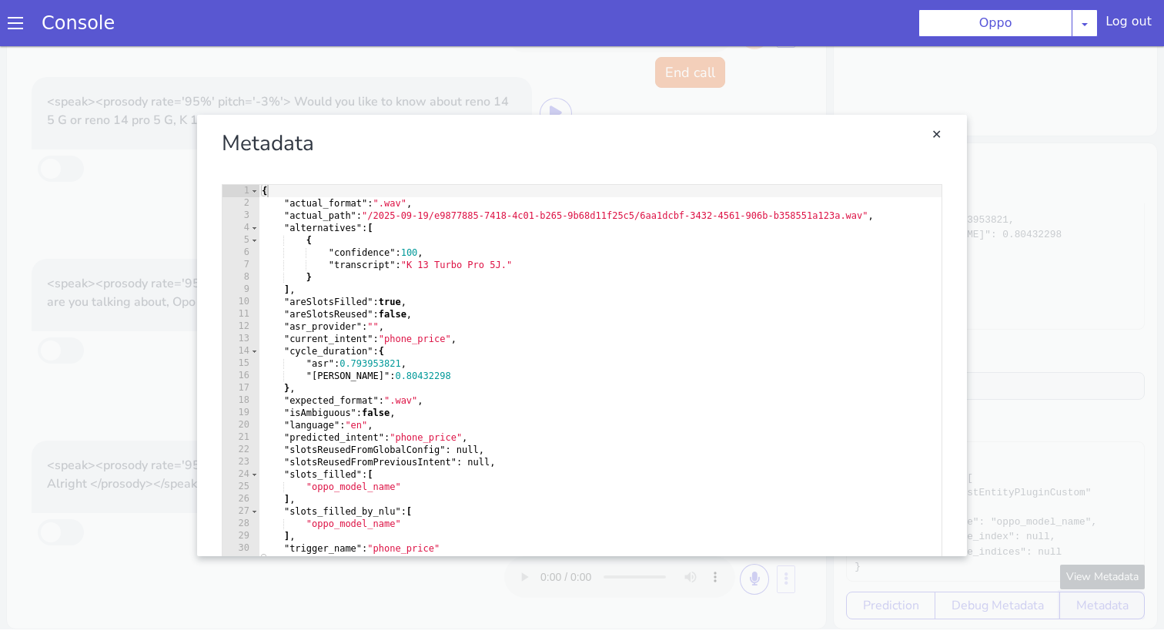
scroll to position [25, 0]
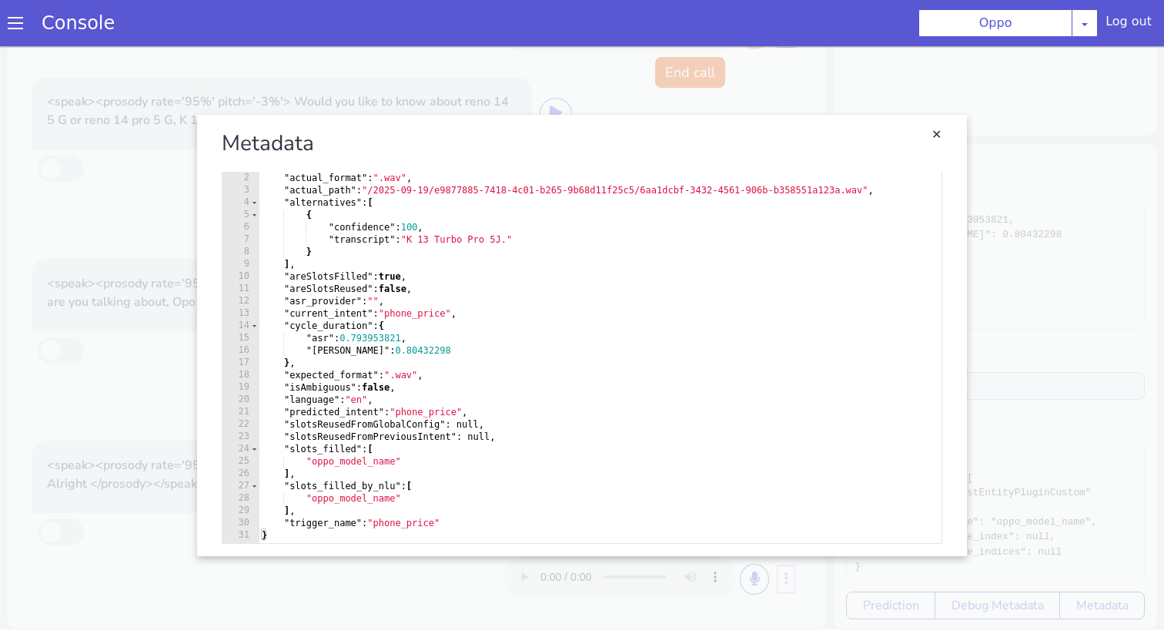
click at [1047, 450] on link "Close" at bounding box center [582, 335] width 1164 height 587
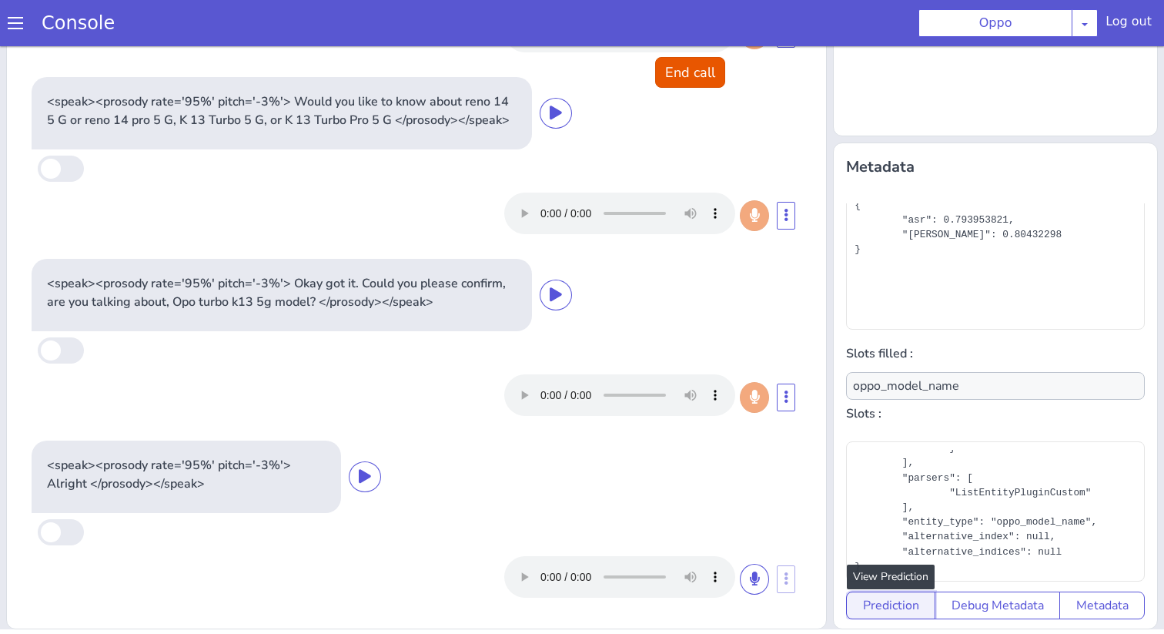
click at [905, 613] on button "Prediction" at bounding box center [890, 605] width 89 height 28
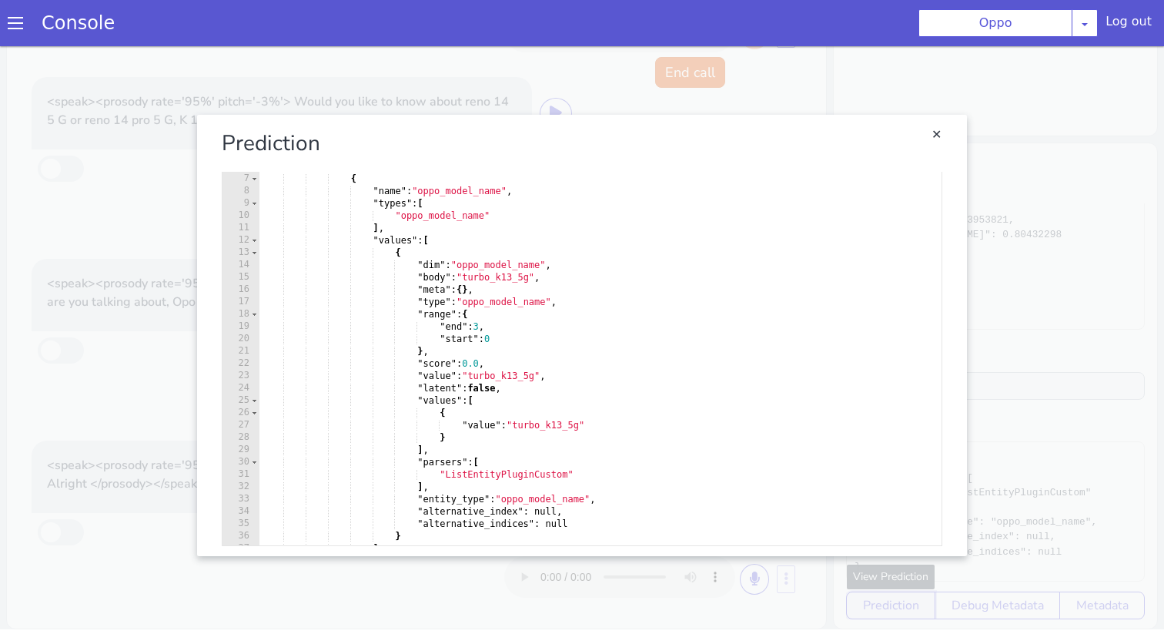
scroll to position [51, 0]
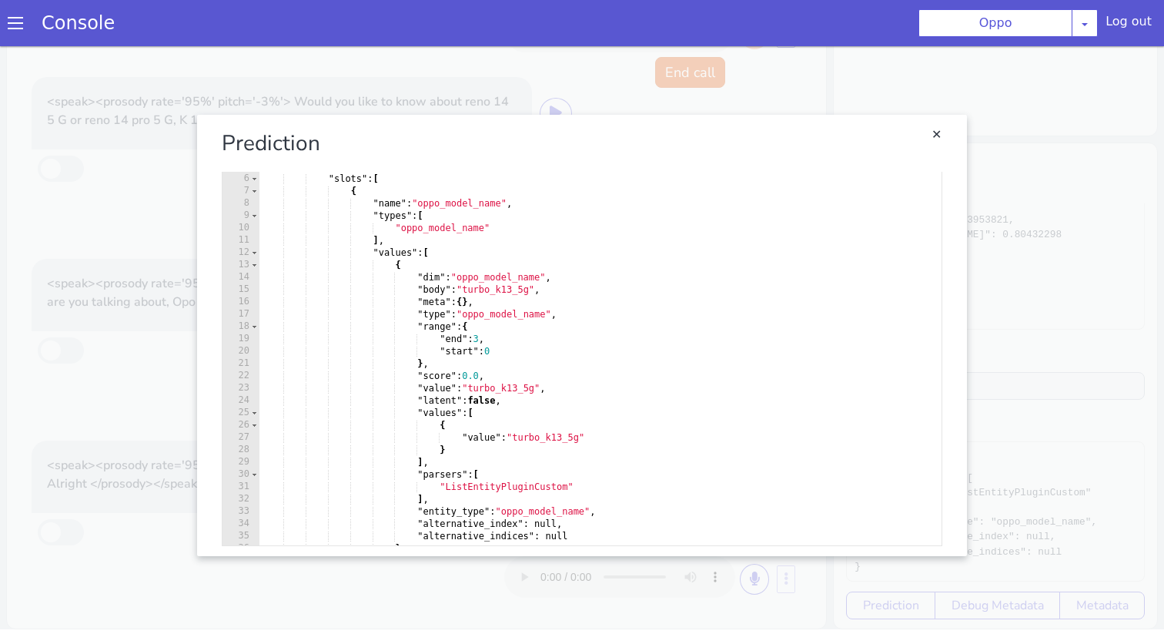
type textarea ""value": "turbo_k13_5g","
click at [509, 393] on div ""score" : 0.99785 , "slots" : [ { "name" : "oppo_model_name" , "types" : [ "opp…" at bounding box center [600, 364] width 683 height 408
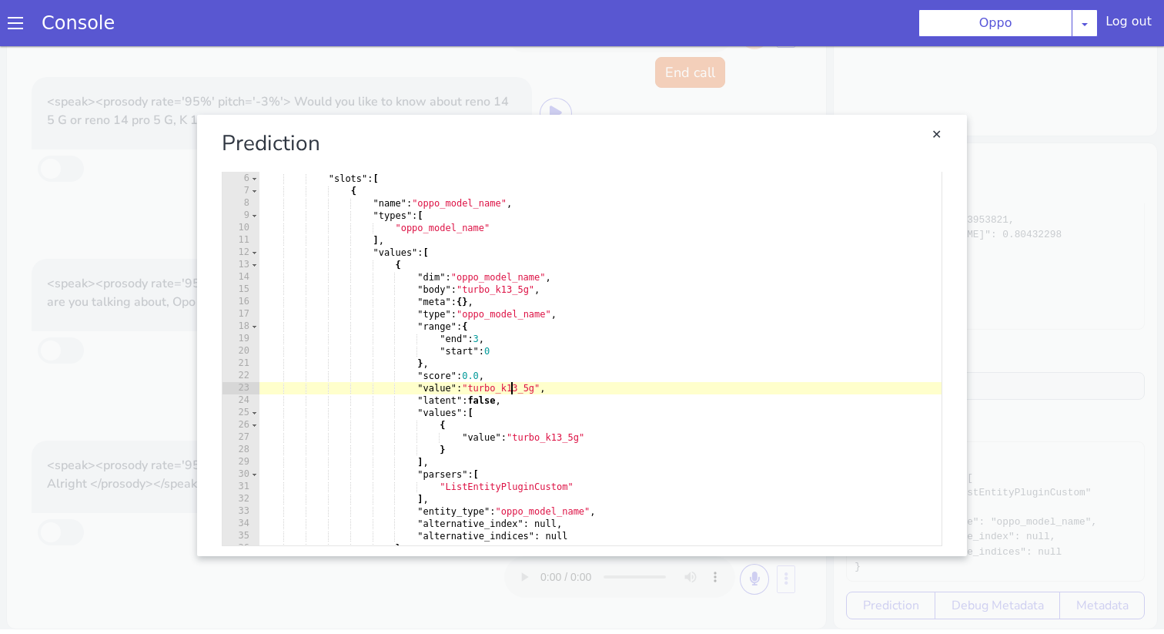
click at [509, 393] on div ""score" : 0.99785 , "slots" : [ { "name" : "oppo_model_name" , "types" : [ "opp…" at bounding box center [600, 364] width 683 height 408
click at [936, 138] on link "Close" at bounding box center [936, 134] width 15 height 15
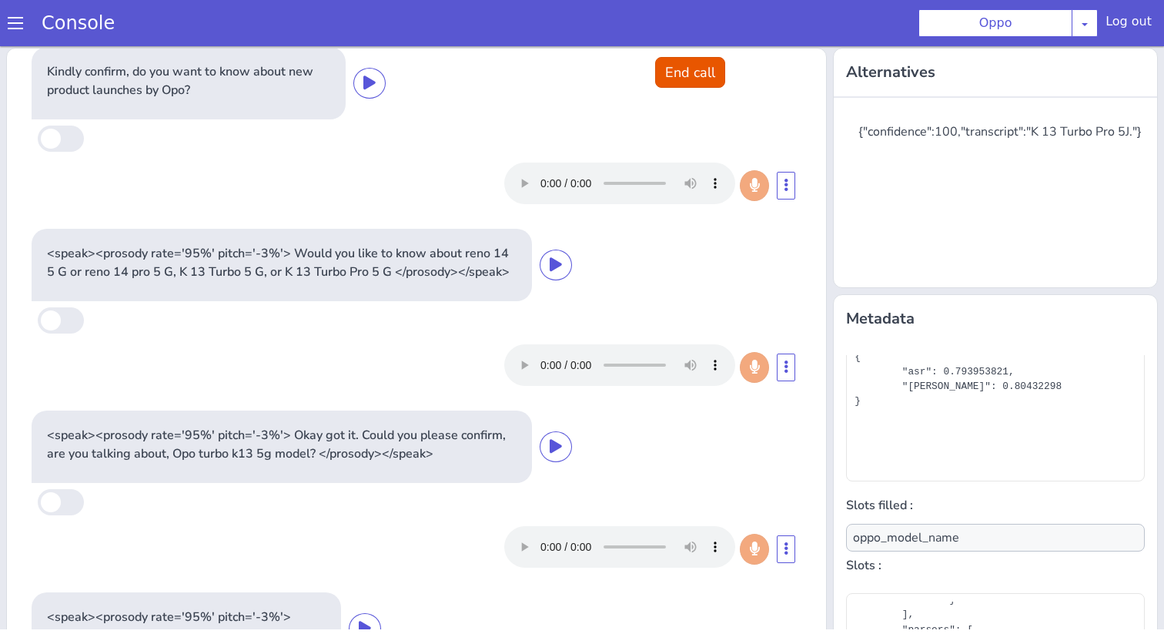
scroll to position [152, 0]
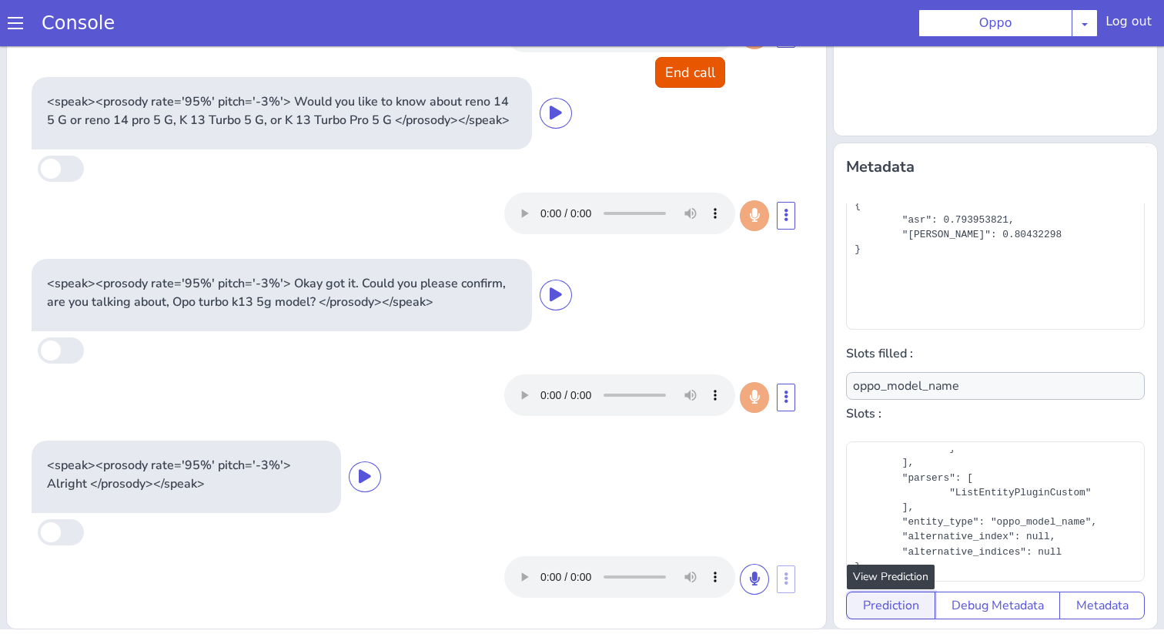
click at [916, 609] on button "Prediction" at bounding box center [890, 605] width 89 height 28
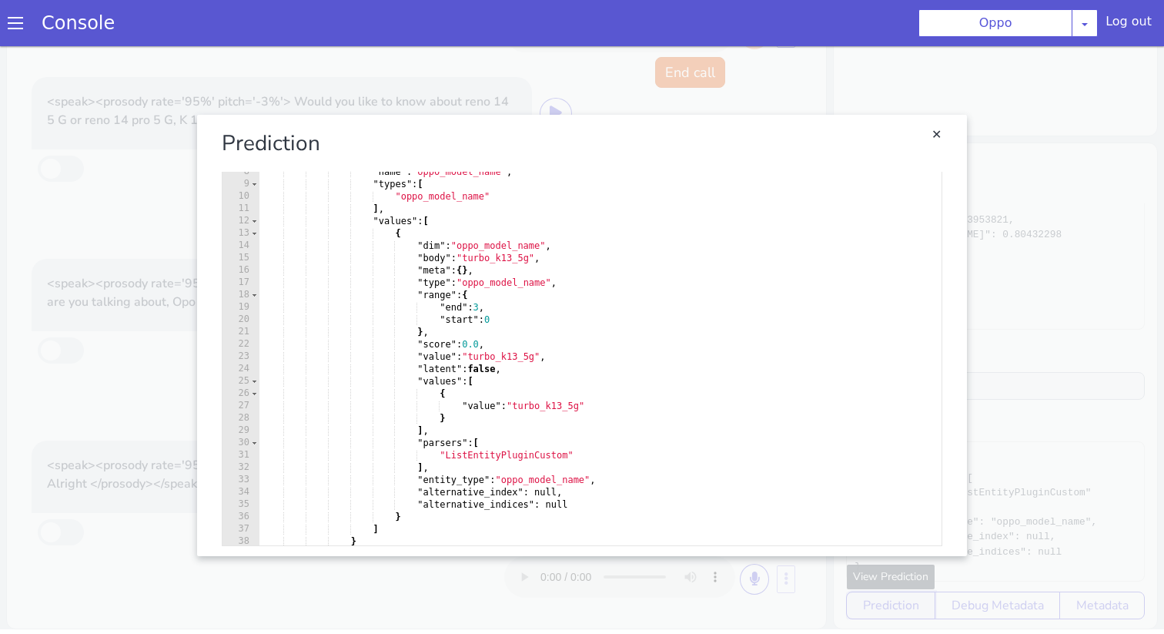
scroll to position [70, 0]
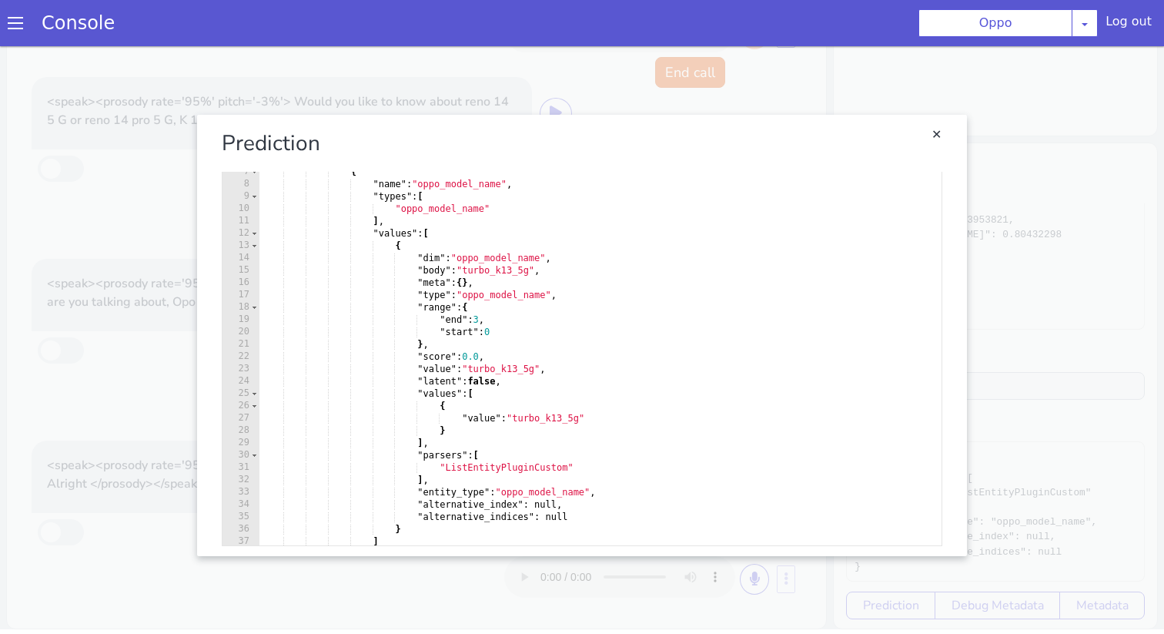
click at [1002, 329] on link "Close" at bounding box center [582, 335] width 1164 height 587
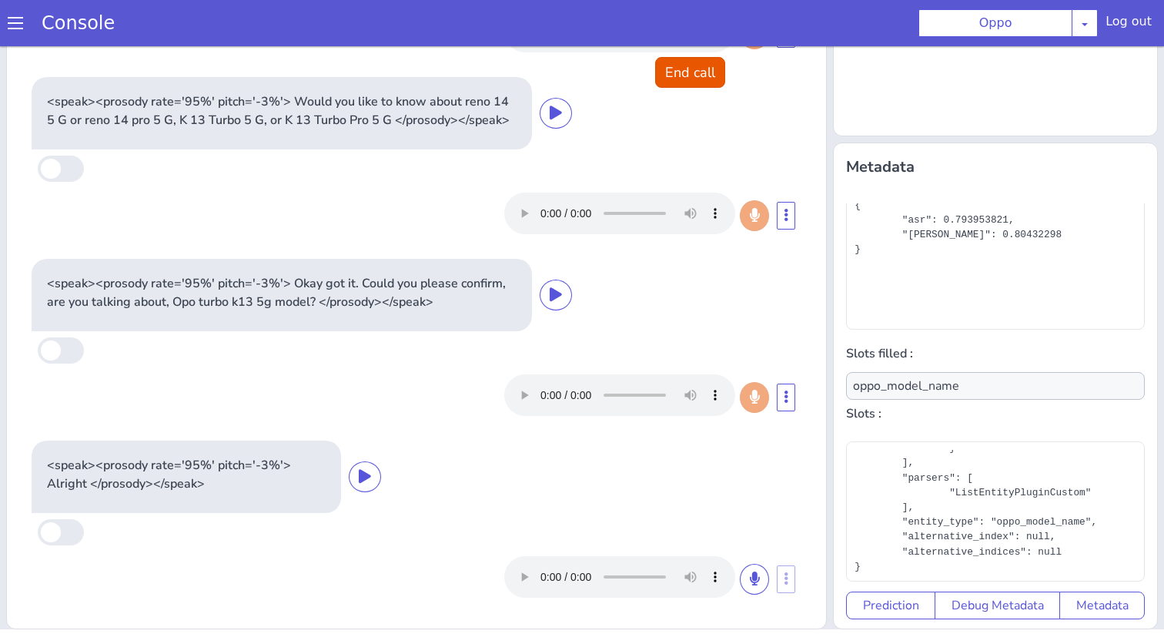
click at [1080, 621] on div "Predicted Intent: phone_price State: ASK_IF_NEW_DEVICE_INFO Sub-Type: AUDIO Tri…" at bounding box center [995, 411] width 311 height 428
click at [1080, 607] on button "Metadata" at bounding box center [1101, 605] width 85 height 28
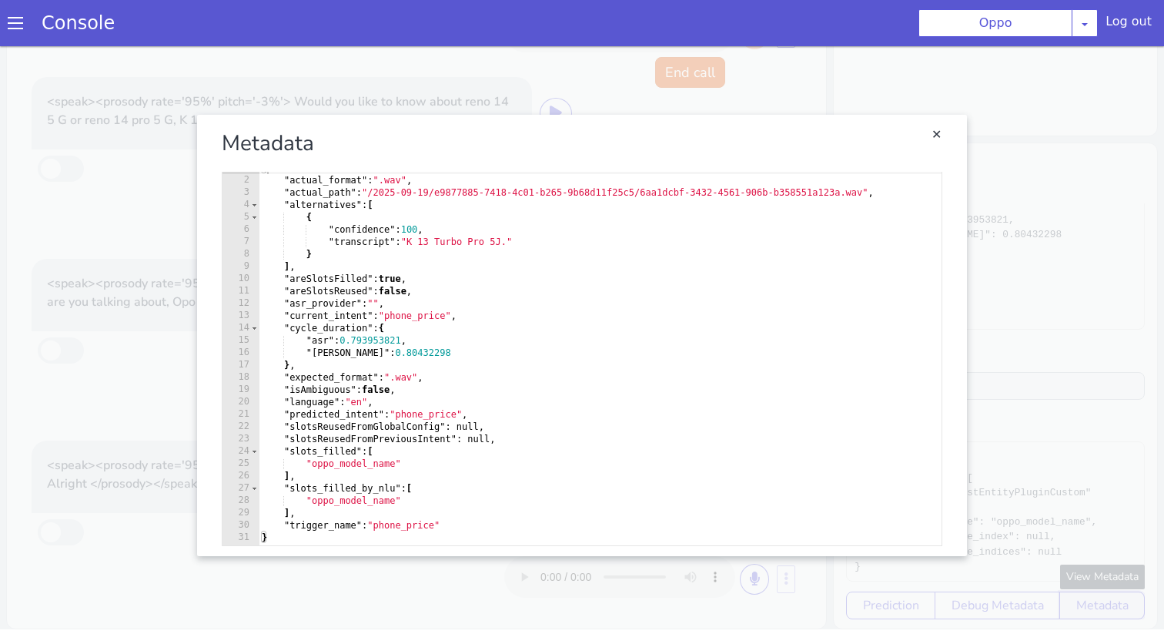
scroll to position [0, 0]
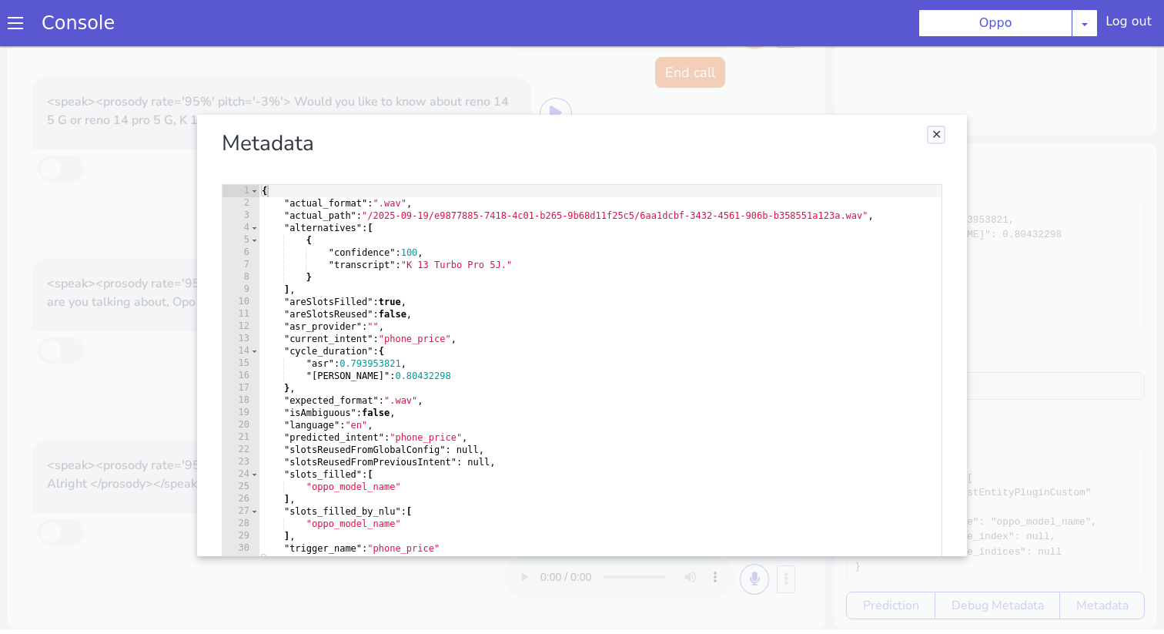
click at [942, 132] on link "Close" at bounding box center [936, 134] width 15 height 15
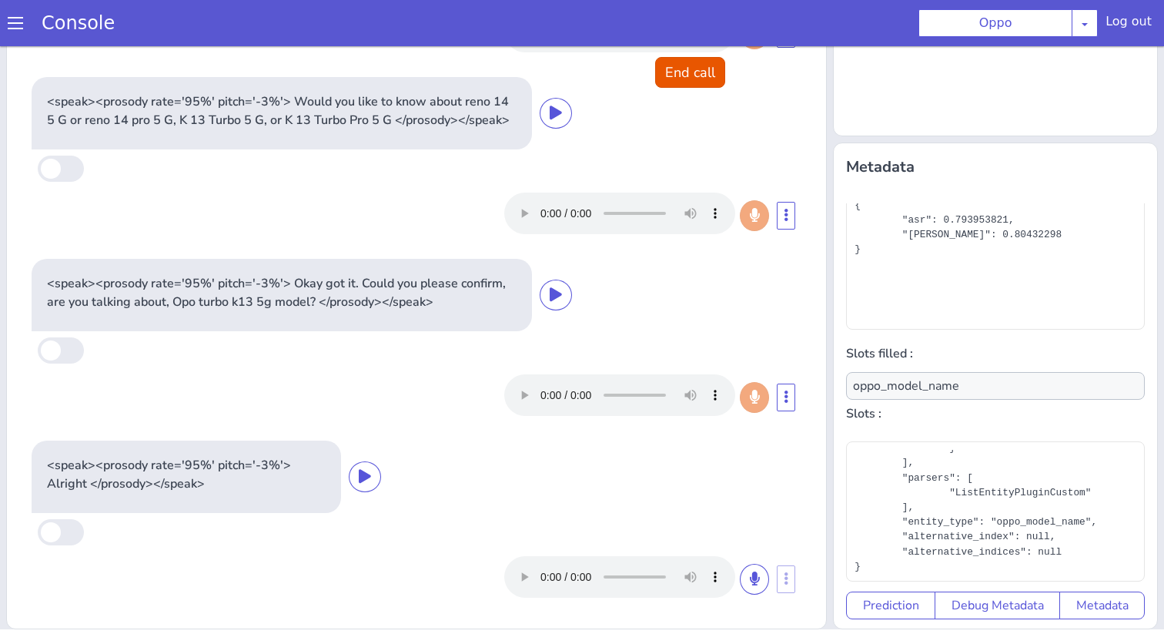
click at [786, 578] on div at bounding box center [649, 577] width 291 height 42
click at [785, 390] on icon at bounding box center [786, 396] width 5 height 12
type input "null"
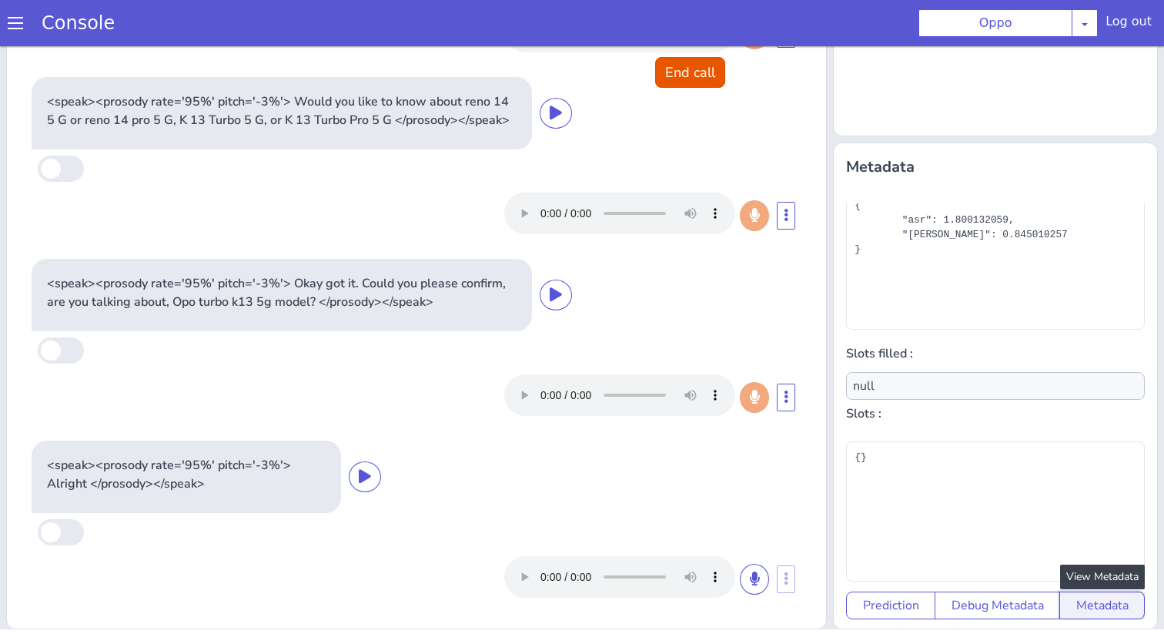
click at [1079, 602] on button "Metadata" at bounding box center [1101, 605] width 85 height 28
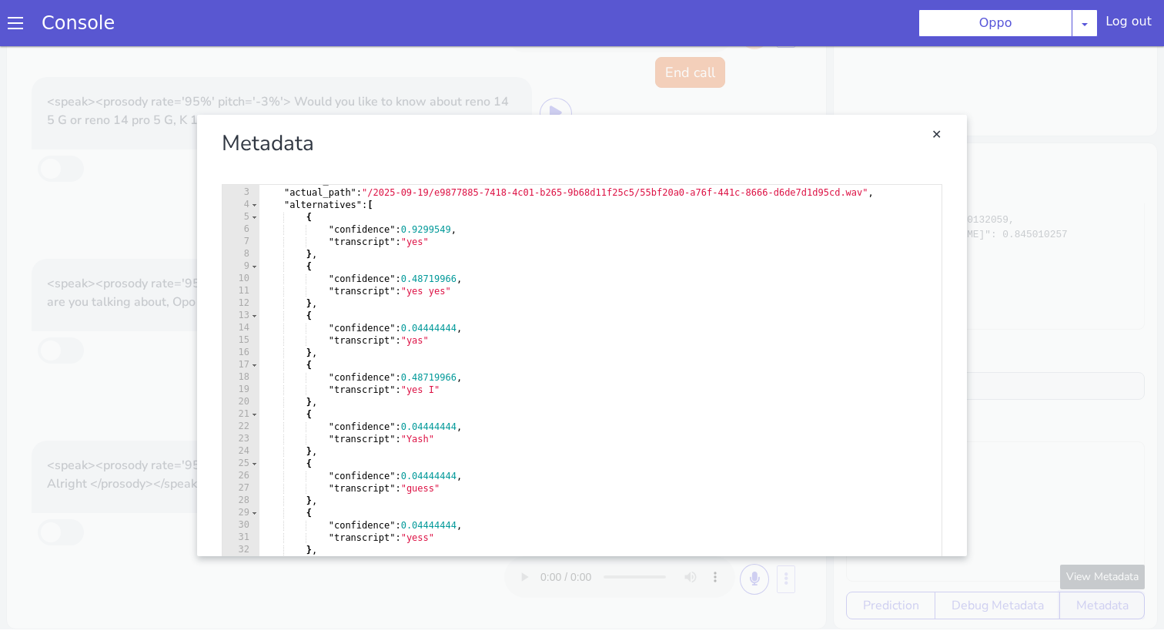
scroll to position [368, 0]
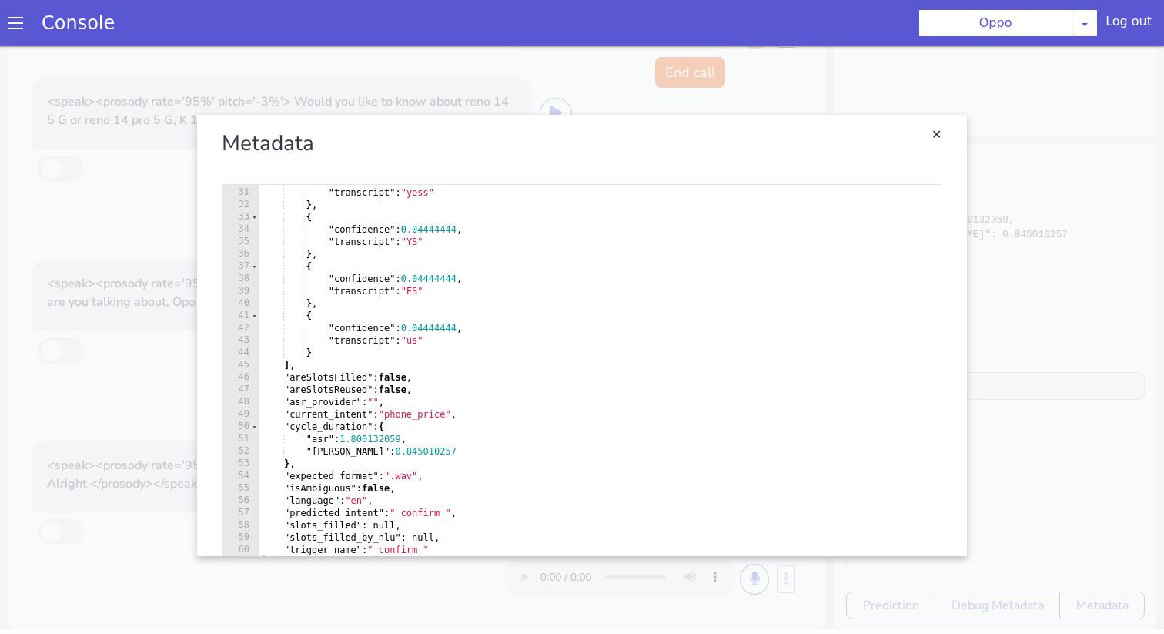
click at [924, 141] on div "Metadata" at bounding box center [582, 143] width 721 height 32
click at [939, 139] on link "Close" at bounding box center [936, 134] width 15 height 15
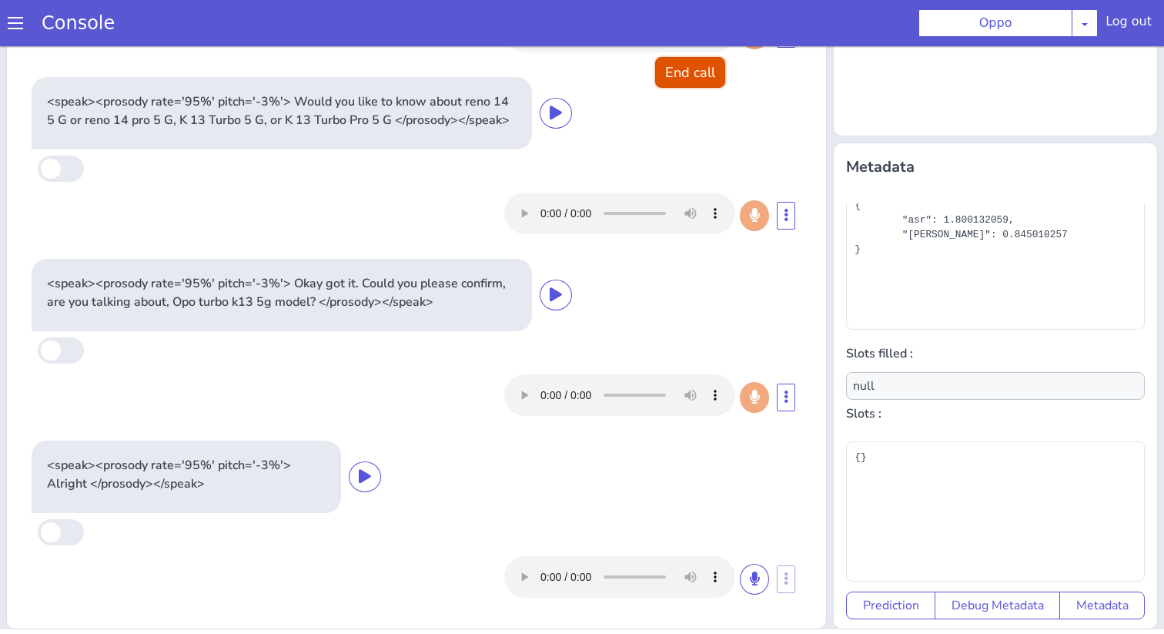
click at [712, 66] on button "End call" at bounding box center [690, 72] width 70 height 31
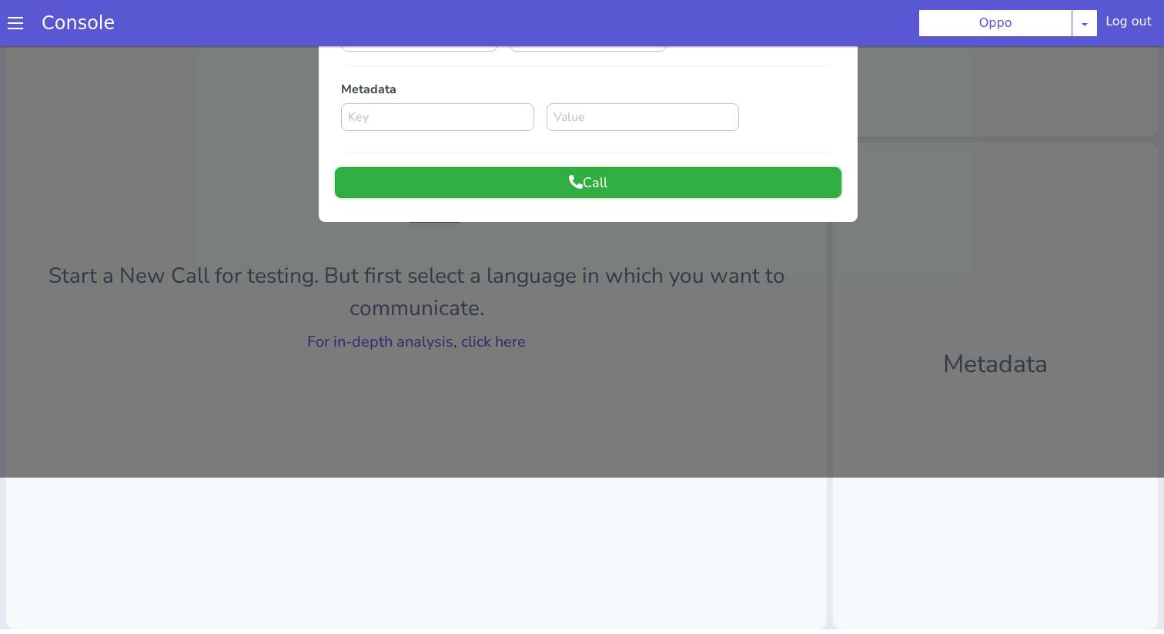
click at [628, 182] on button "Call" at bounding box center [588, 182] width 507 height 31
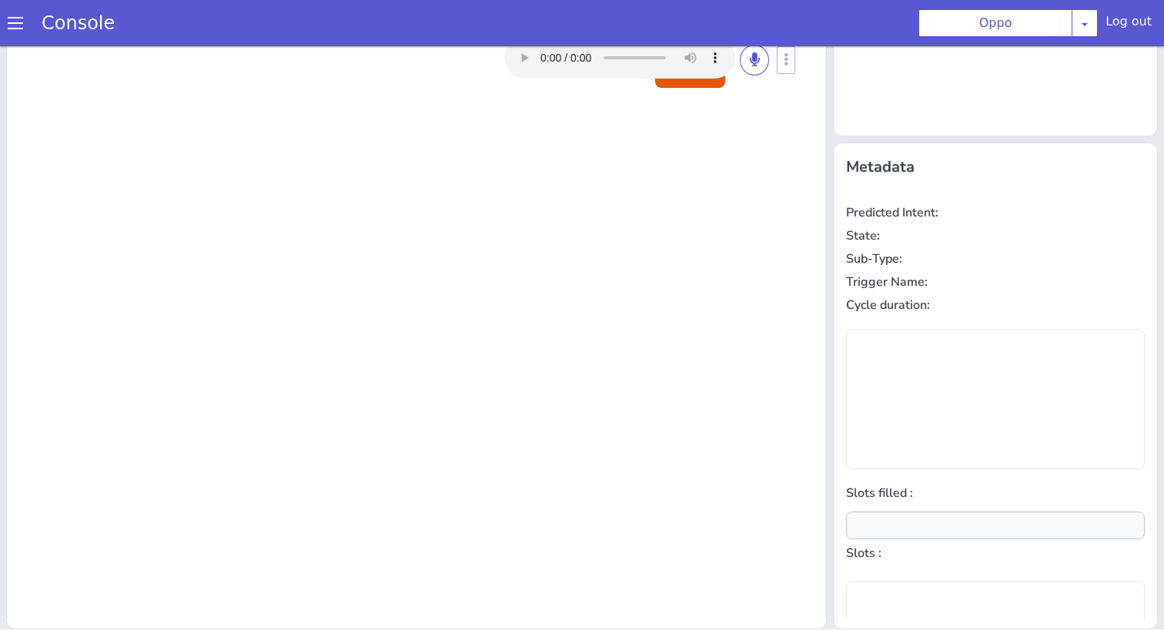
scroll to position [0, 0]
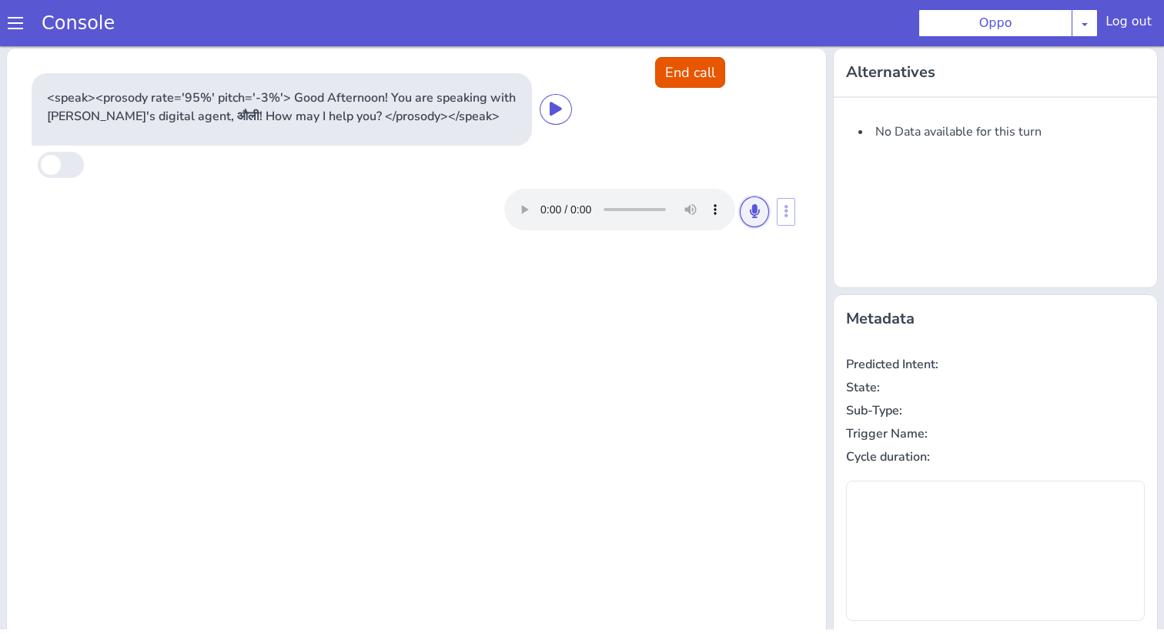
click at [741, 216] on button at bounding box center [754, 211] width 29 height 31
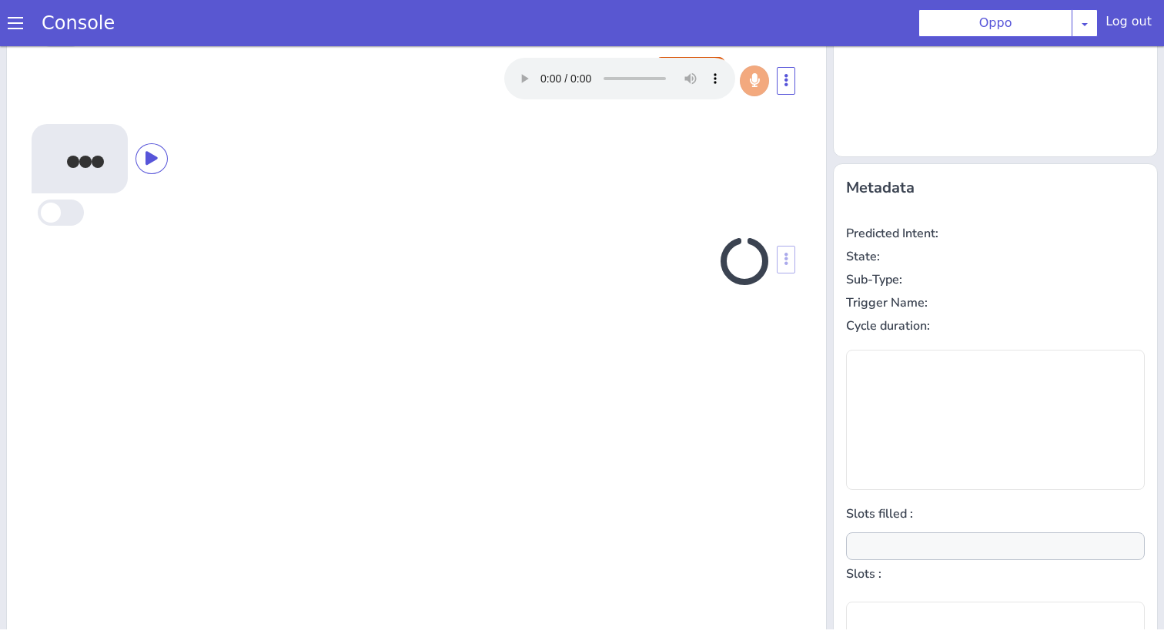
scroll to position [152, 0]
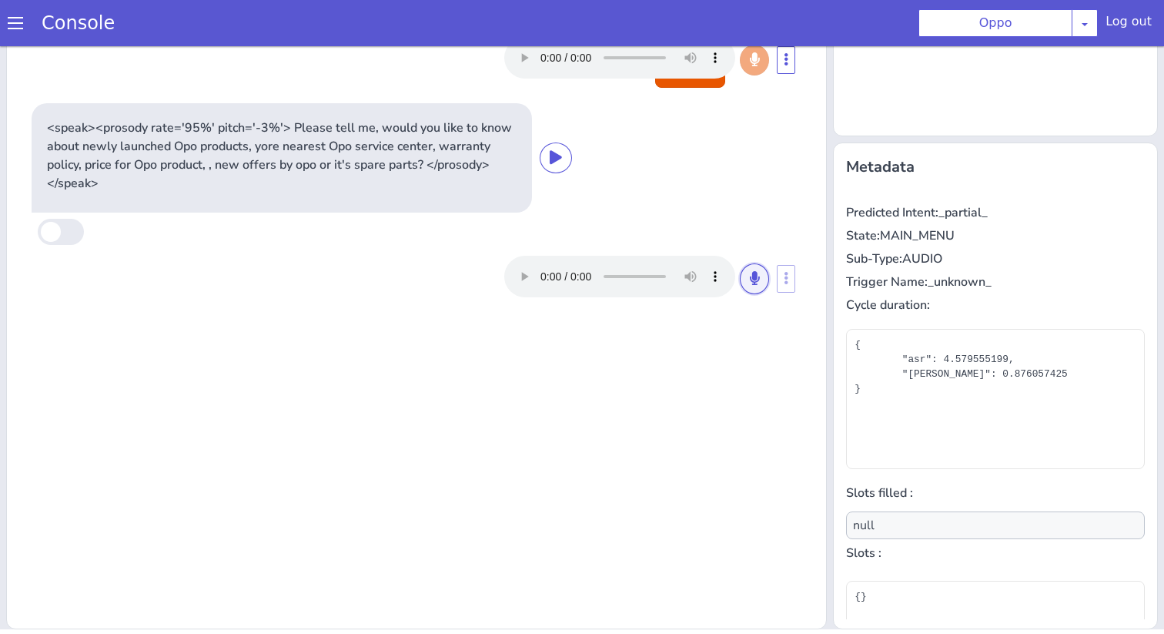
click at [744, 277] on button at bounding box center [754, 278] width 29 height 31
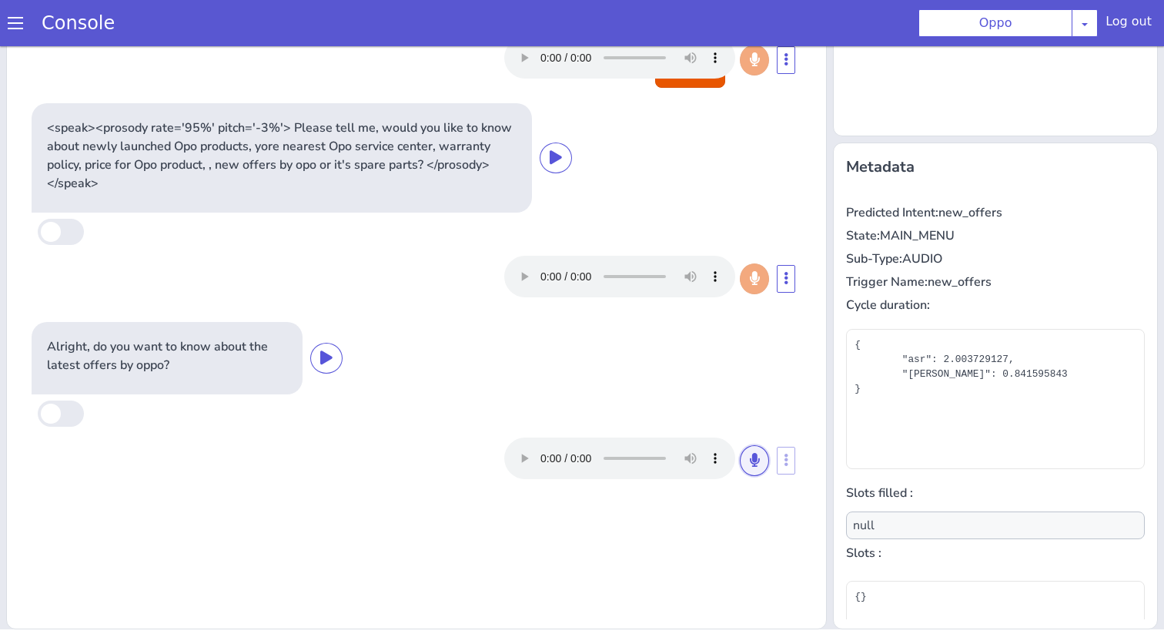
click at [756, 453] on icon at bounding box center [754, 460] width 9 height 14
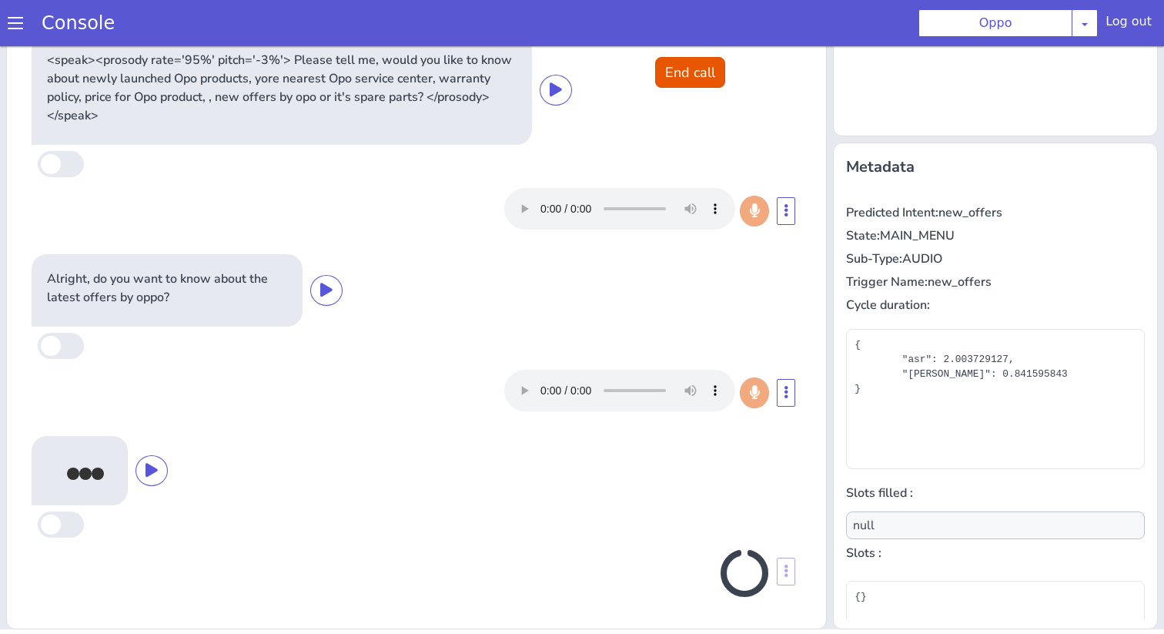
scroll to position [63, 0]
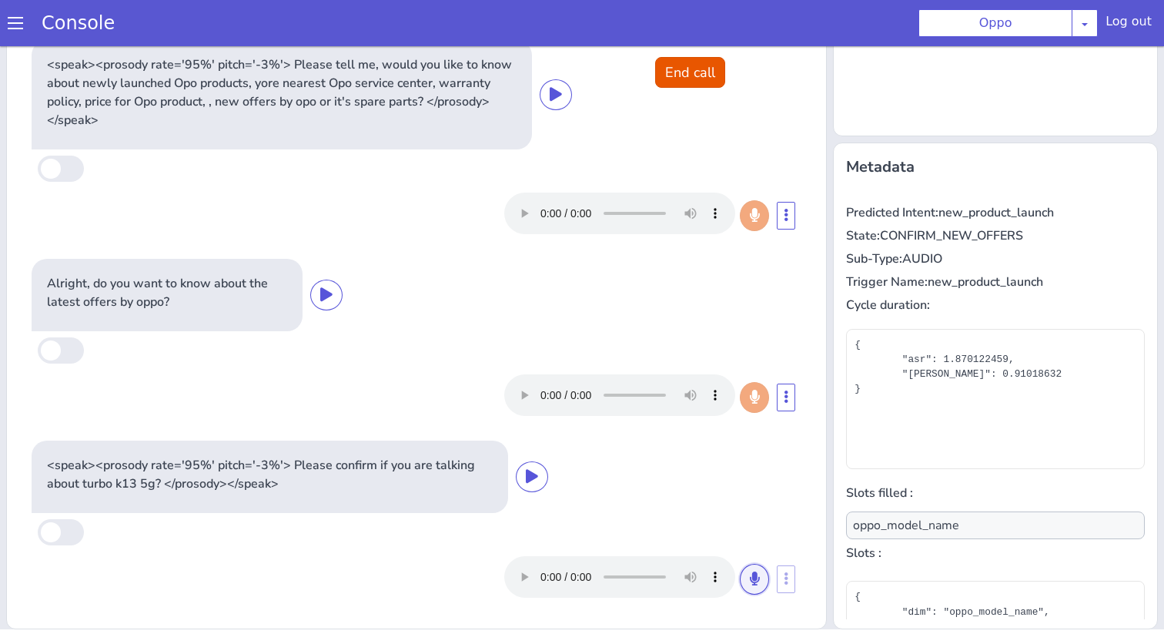
click at [758, 581] on icon at bounding box center [754, 578] width 9 height 14
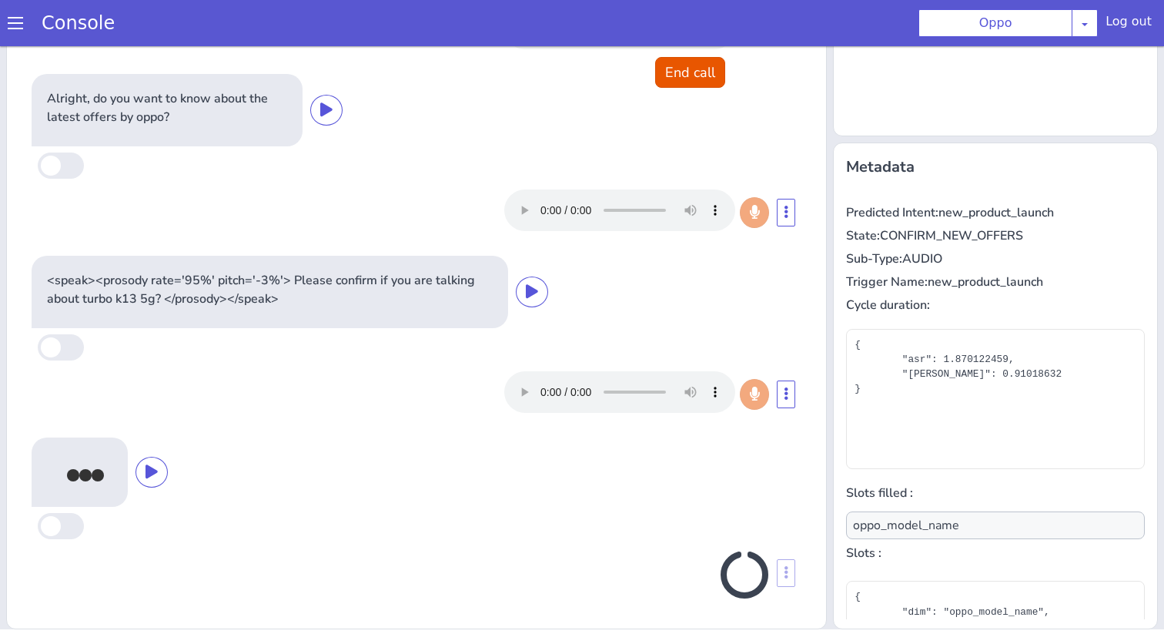
scroll to position [249, 0]
type input "null"
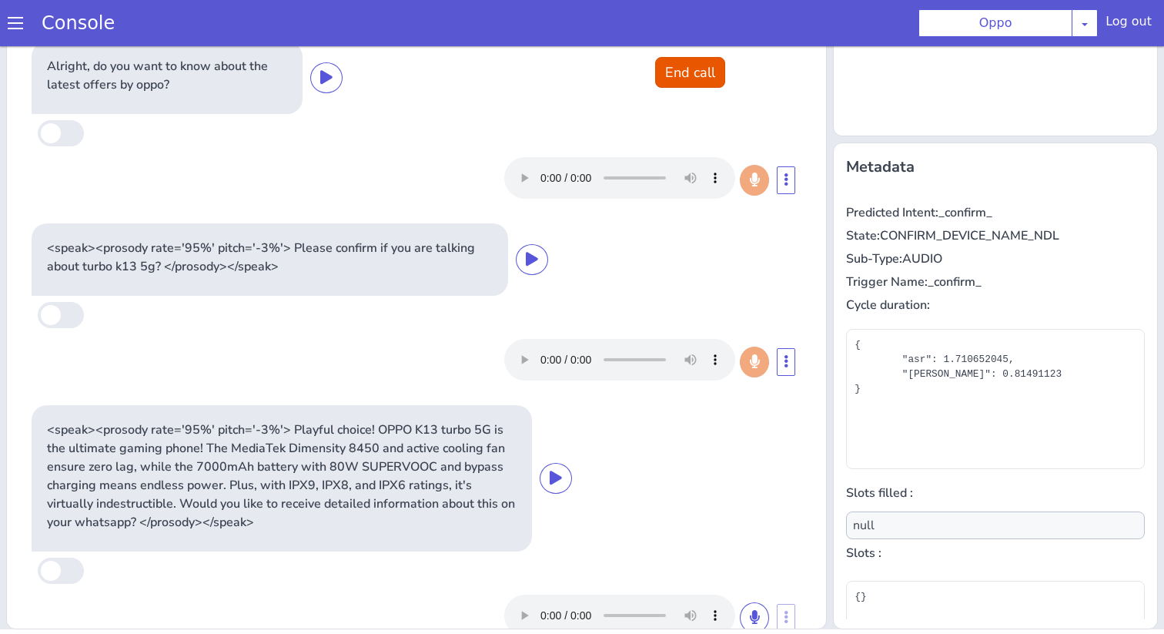
scroll to position [319, 0]
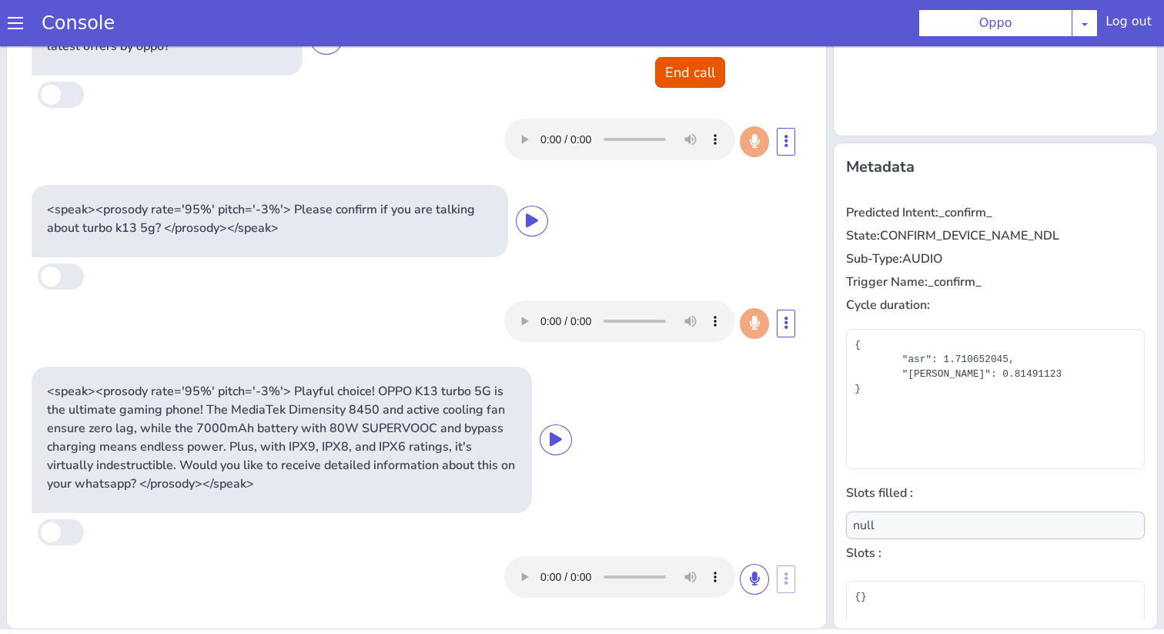
click at [449, 441] on p "<speak><prosody rate='95%' pitch='-3%'> Playful choice! OPPO K13 turbo 5G is th…" at bounding box center [282, 437] width 470 height 111
click at [554, 435] on icon at bounding box center [556, 439] width 12 height 14
click at [554, 442] on icon at bounding box center [556, 439] width 12 height 14
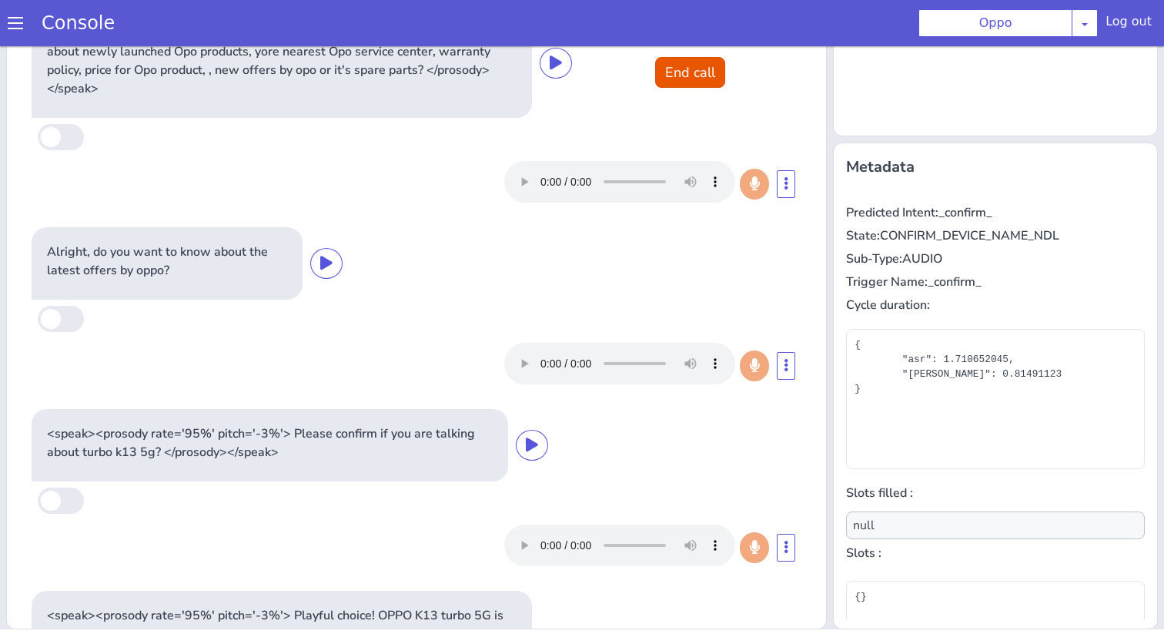
scroll to position [132, 0]
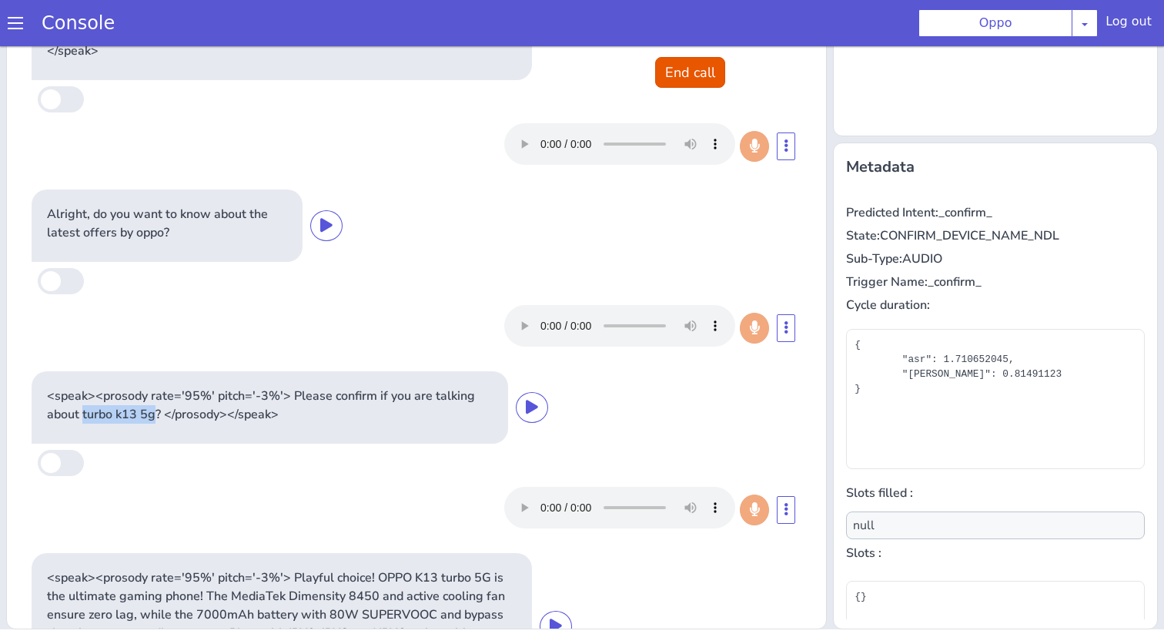
drag, startPoint x: 81, startPoint y: 414, endPoint x: 154, endPoint y: 417, distance: 73.2
click at [154, 417] on p "<speak><prosody rate='95%' pitch='-3%'> Please confirm if you are talking about…" at bounding box center [270, 405] width 446 height 37
copy p "turbo k13 5g"
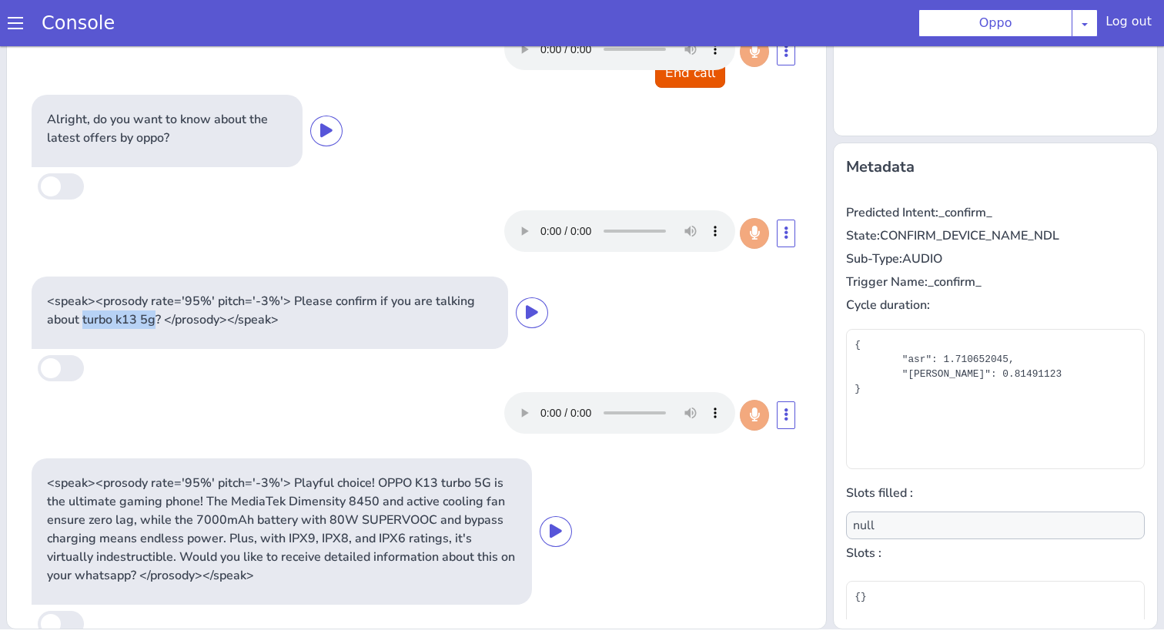
scroll to position [319, 0]
